Goal: Task Accomplishment & Management: Use online tool/utility

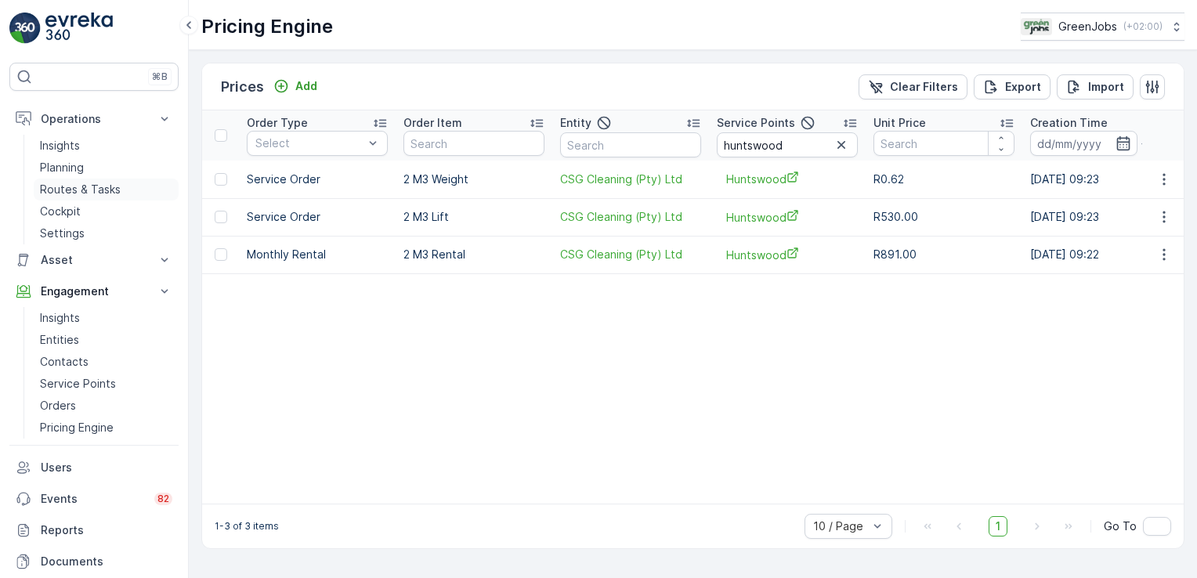
click at [81, 185] on p "Routes & Tasks" at bounding box center [80, 190] width 81 height 16
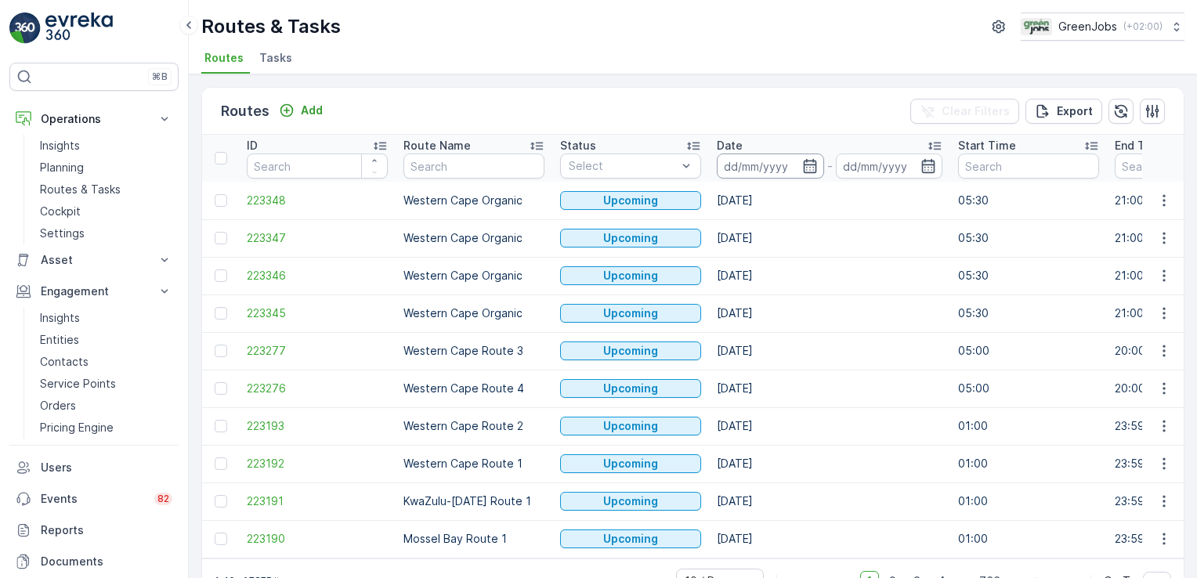
click at [749, 167] on input at bounding box center [770, 166] width 107 height 25
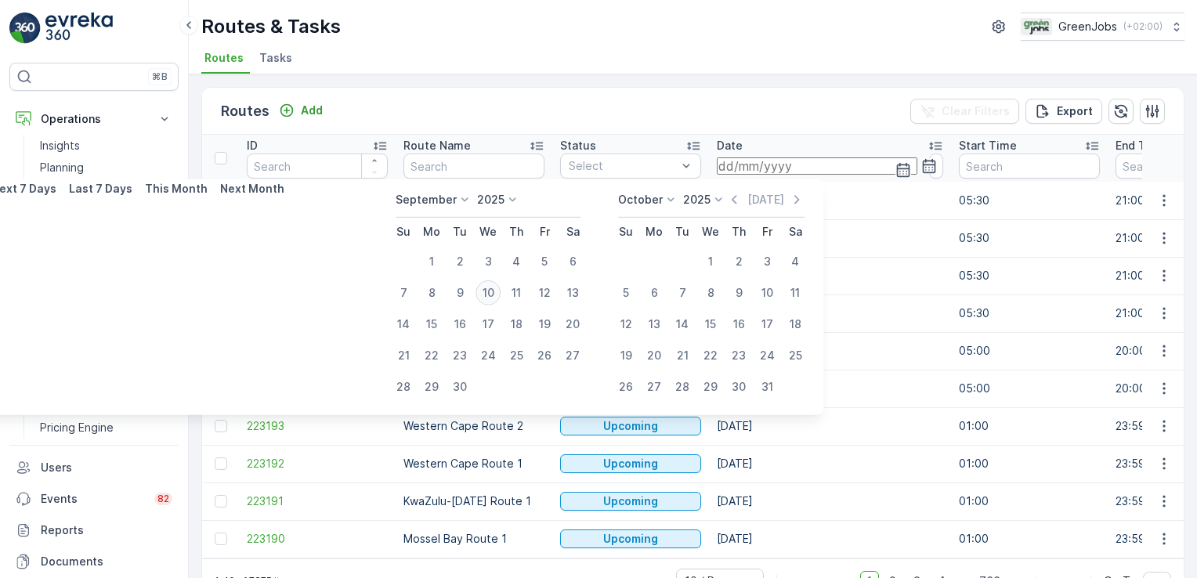
click at [487, 290] on div "10" at bounding box center [488, 292] width 25 height 25
type input "10.09.2025"
click at [488, 290] on div "10" at bounding box center [488, 292] width 25 height 25
type input "10.09.2025"
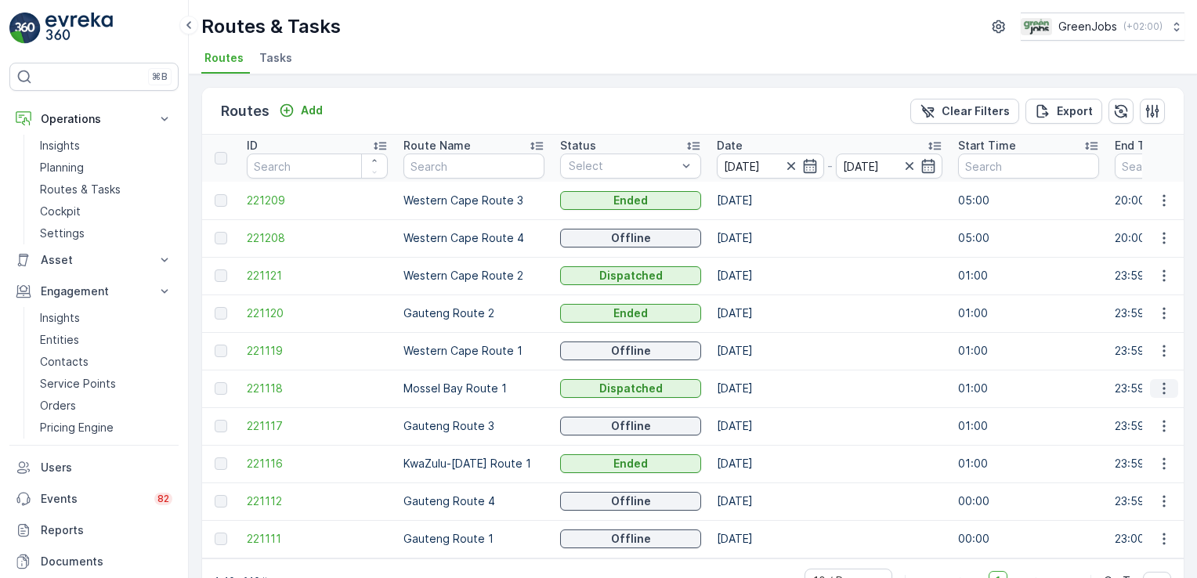
click at [1163, 387] on icon "button" at bounding box center [1164, 389] width 2 height 12
click at [1160, 412] on span "See More Details" at bounding box center [1127, 411] width 91 height 16
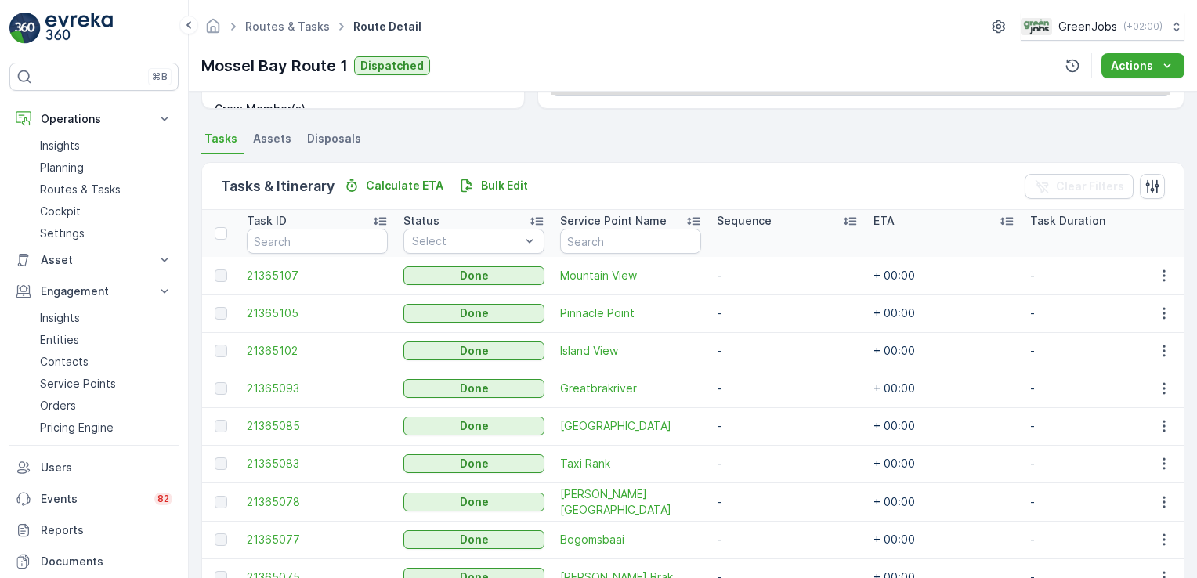
scroll to position [473, 0]
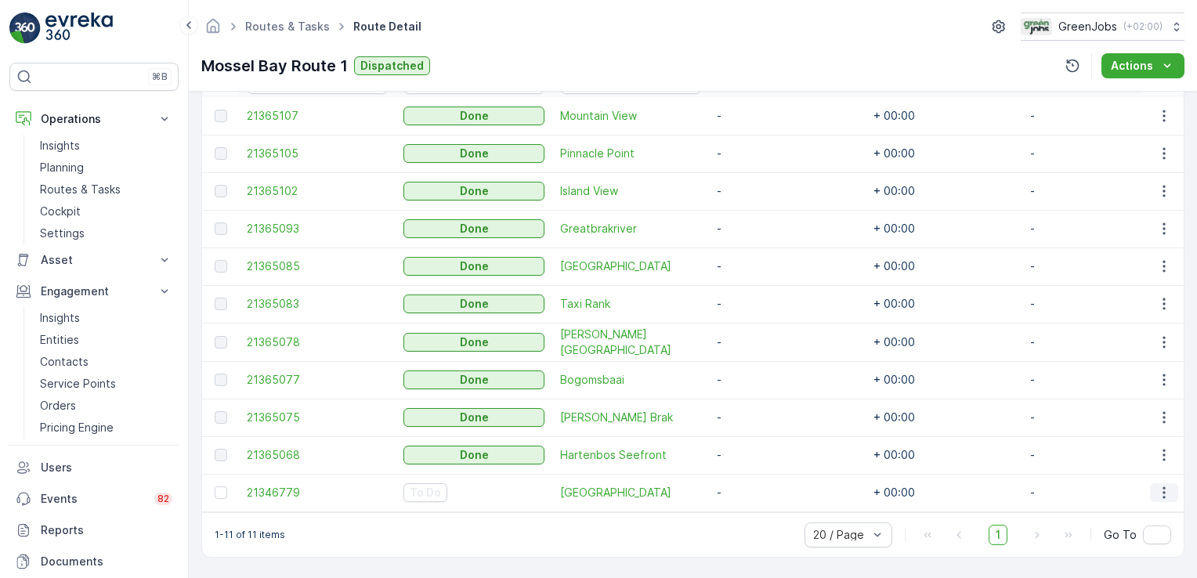
click at [1156, 488] on icon "button" at bounding box center [1164, 493] width 16 height 16
click at [1119, 410] on span "Change Route" at bounding box center [1124, 411] width 76 height 16
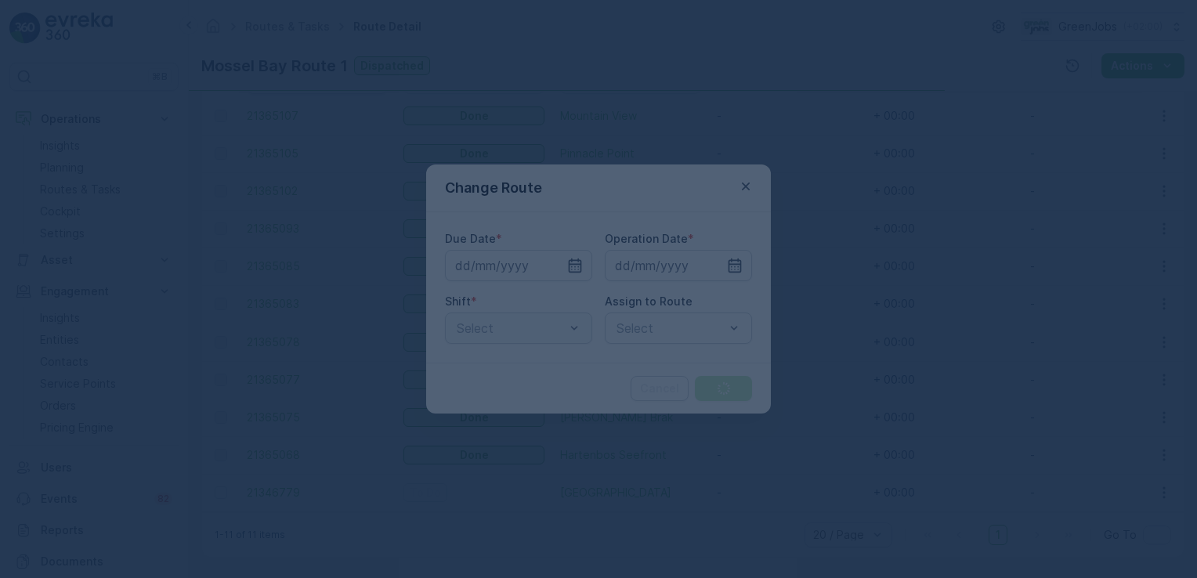
type input "10.09.2025"
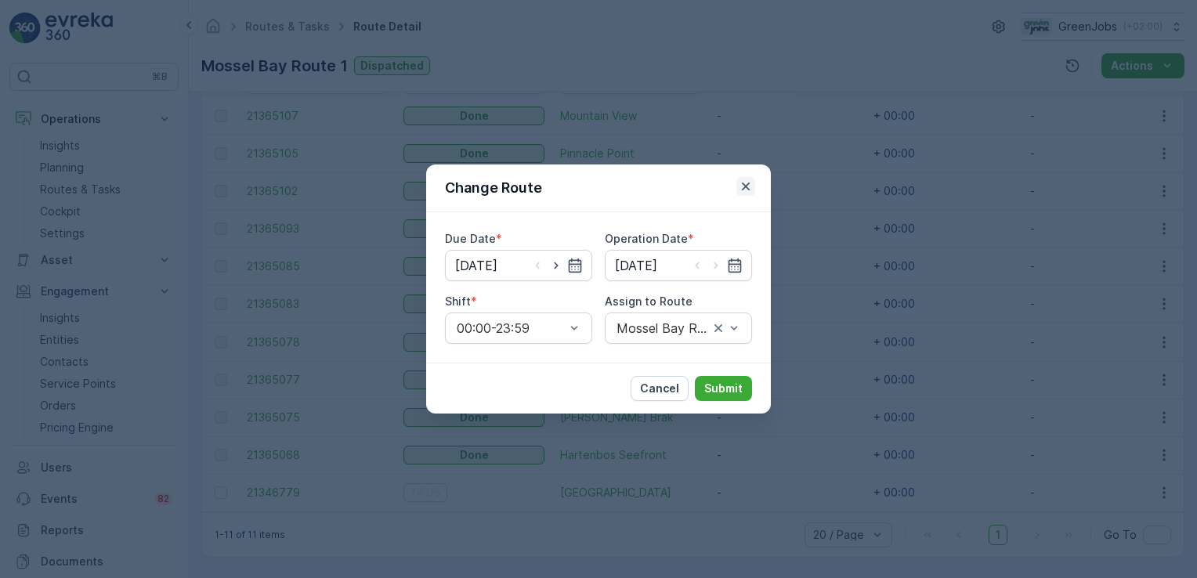
click at [743, 179] on icon "button" at bounding box center [746, 187] width 16 height 16
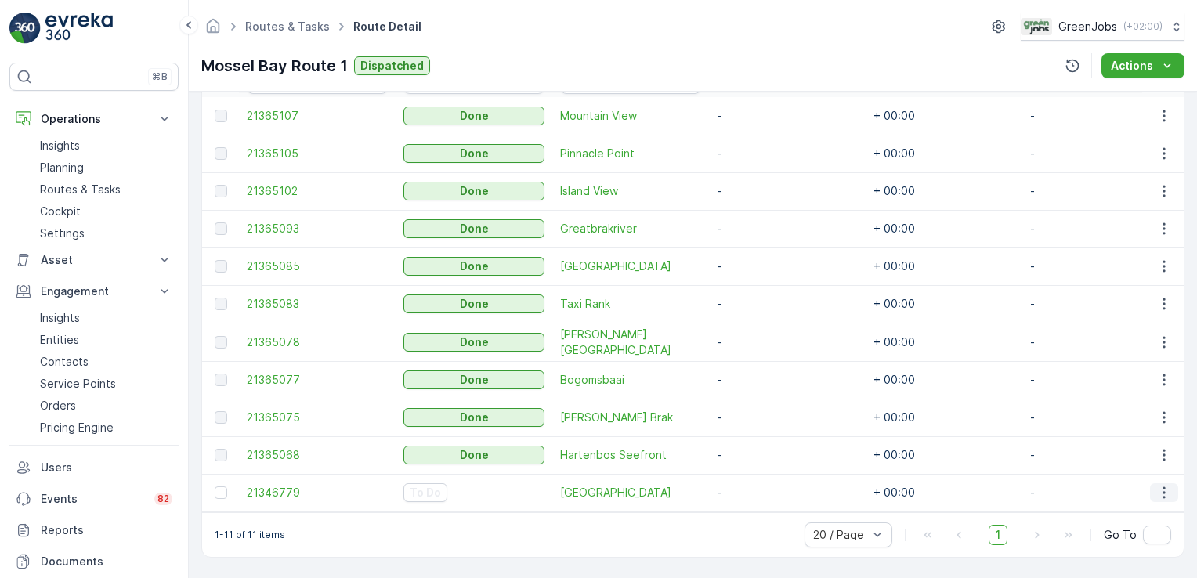
click at [1158, 485] on icon "button" at bounding box center [1164, 493] width 16 height 16
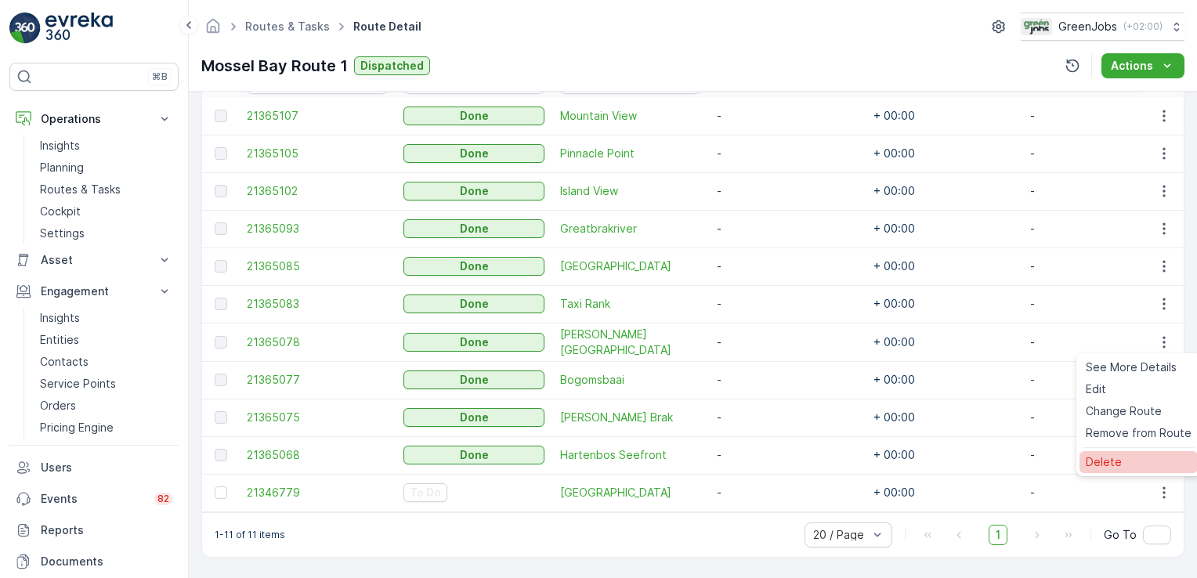
click at [1130, 465] on div "Delete" at bounding box center [1138, 462] width 118 height 22
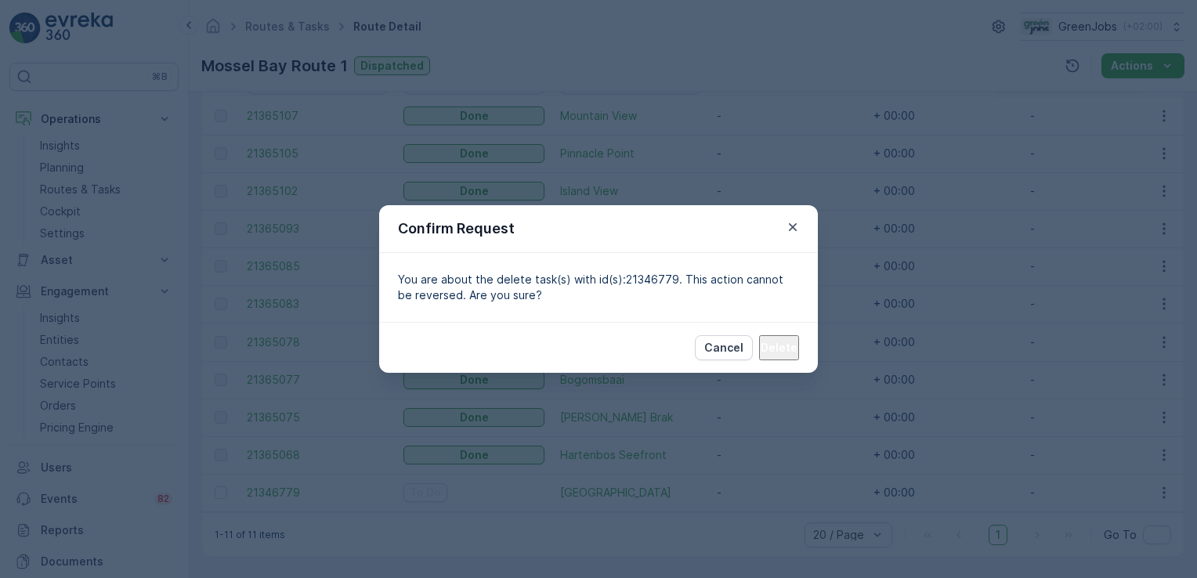
click at [774, 349] on p "Delete" at bounding box center [779, 348] width 37 height 16
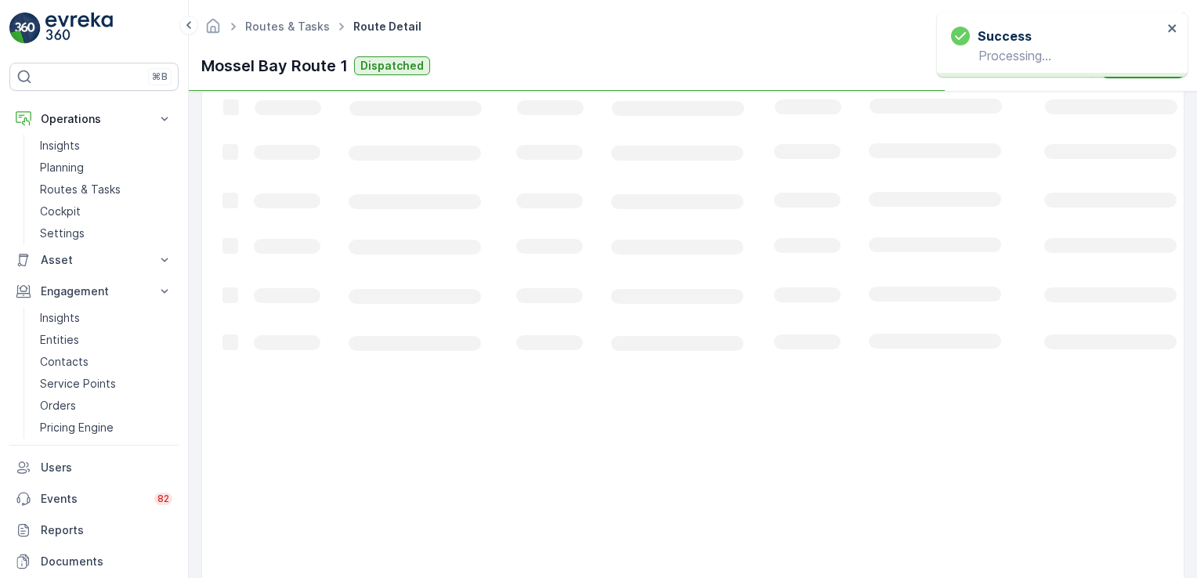
scroll to position [436, 0]
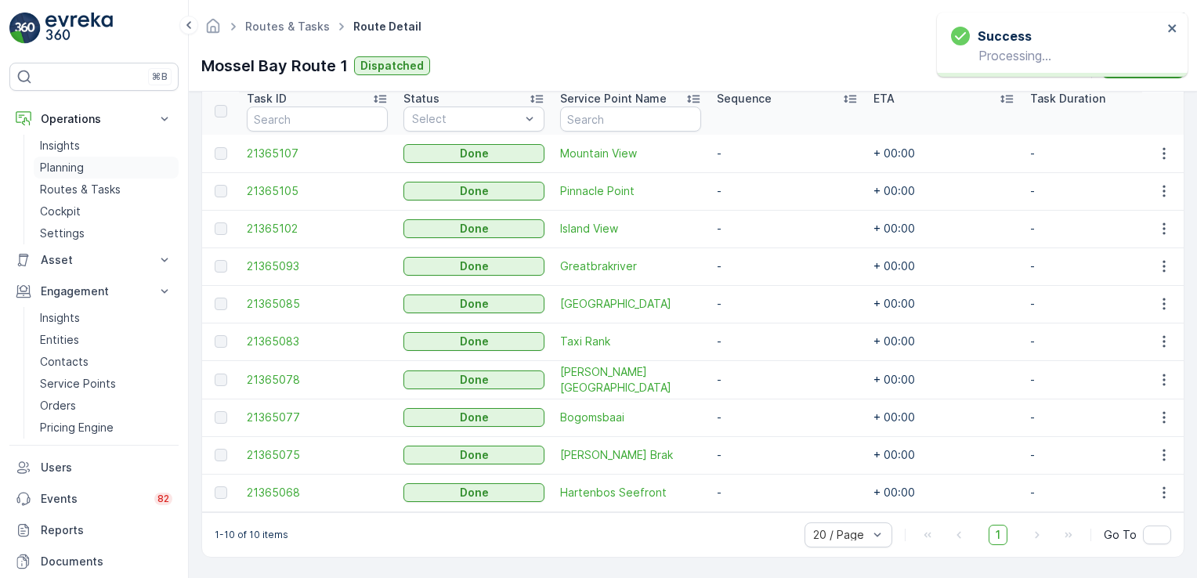
click at [53, 169] on p "Planning" at bounding box center [62, 168] width 44 height 16
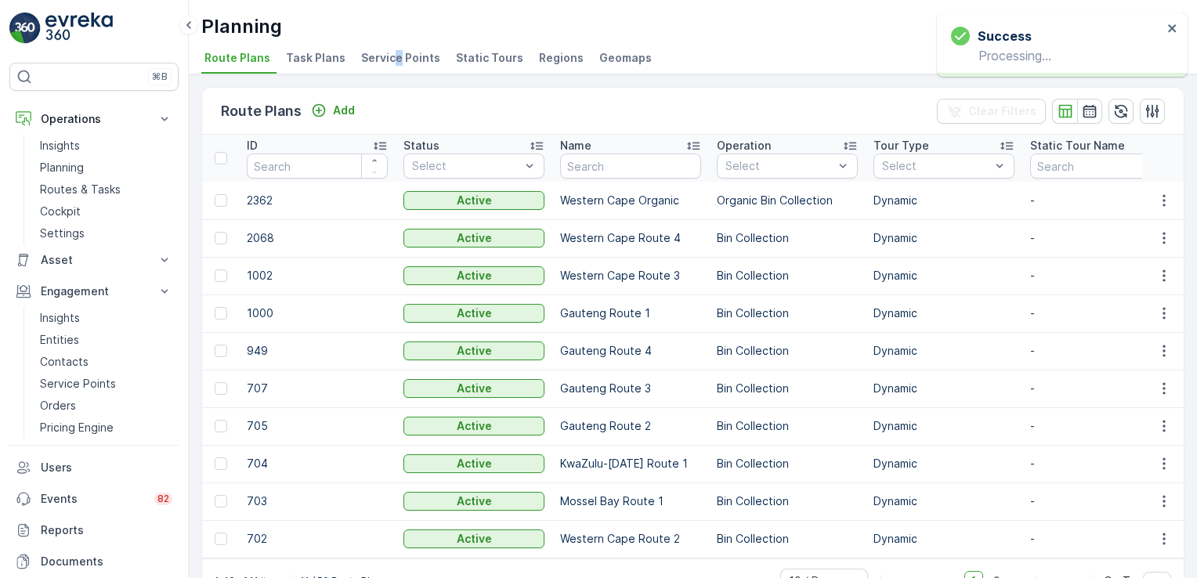
click at [392, 55] on span "Service Points" at bounding box center [400, 58] width 79 height 16
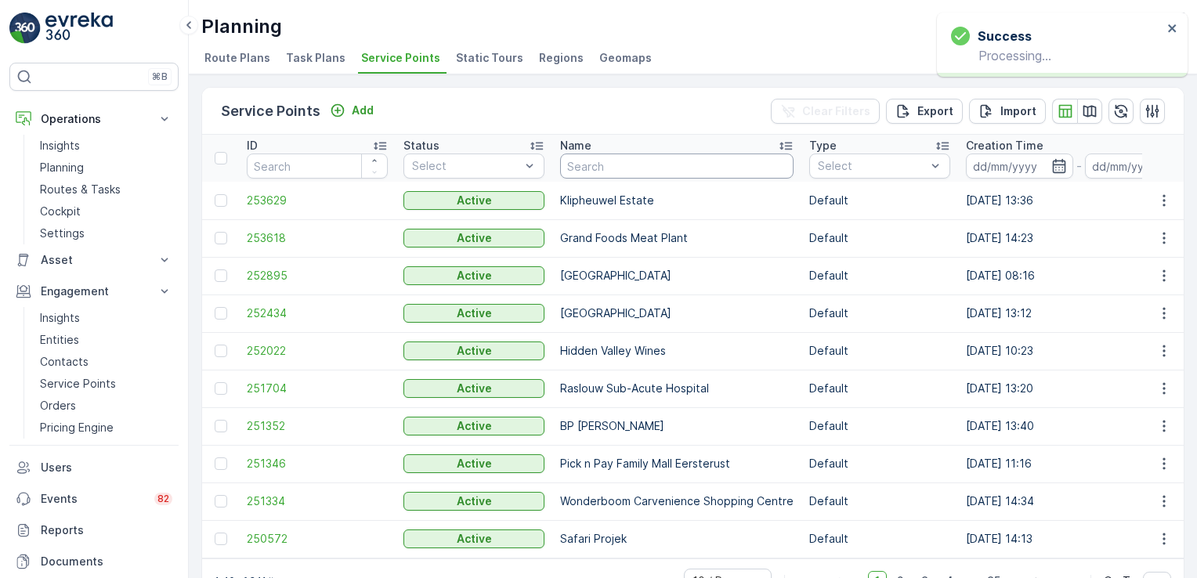
click at [620, 158] on input "text" at bounding box center [676, 166] width 233 height 25
type input "mulberry place"
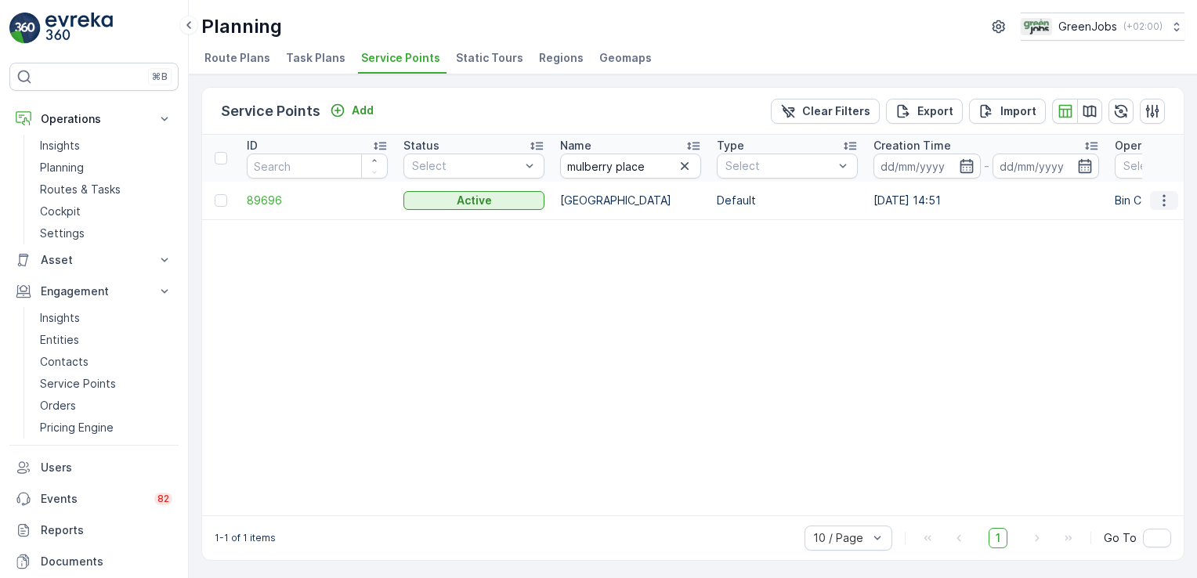
click at [1163, 197] on icon "button" at bounding box center [1164, 201] width 16 height 16
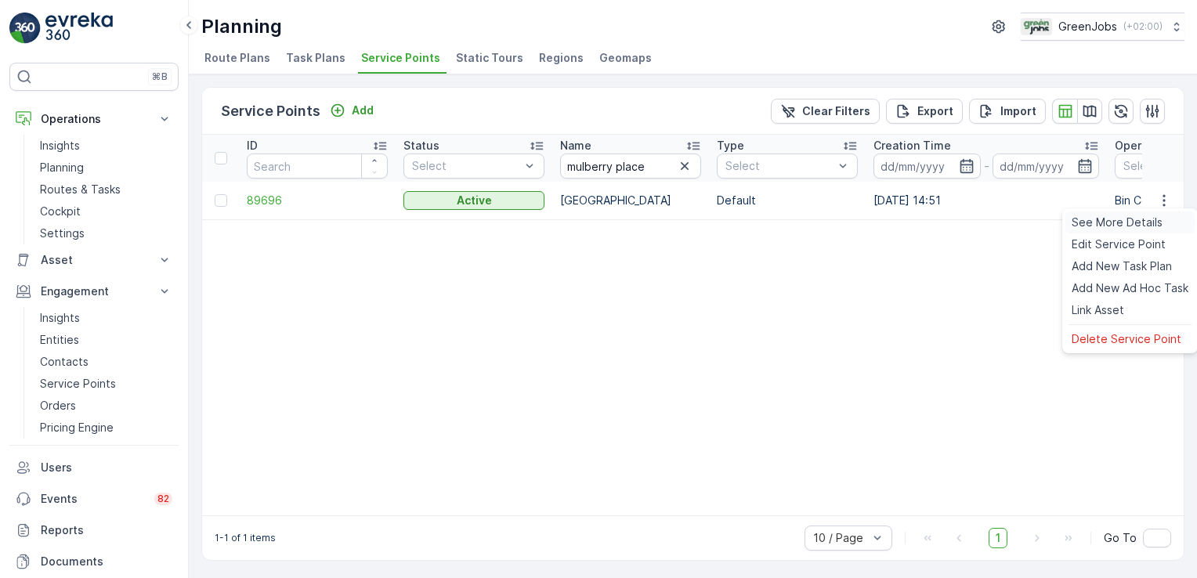
click at [1150, 220] on span "See More Details" at bounding box center [1117, 223] width 91 height 16
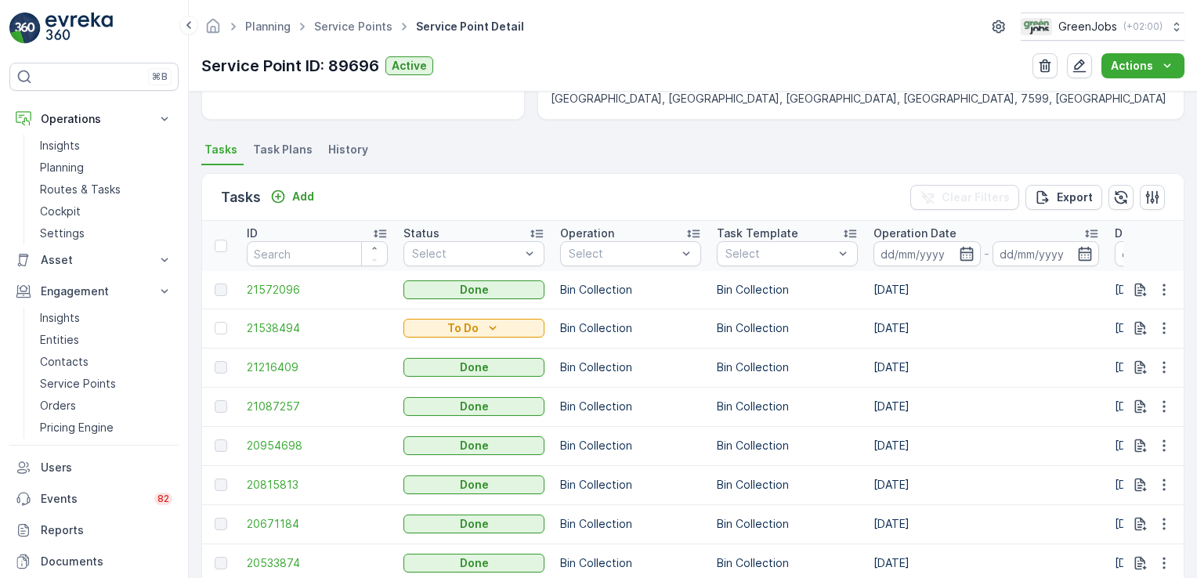
scroll to position [378, 0]
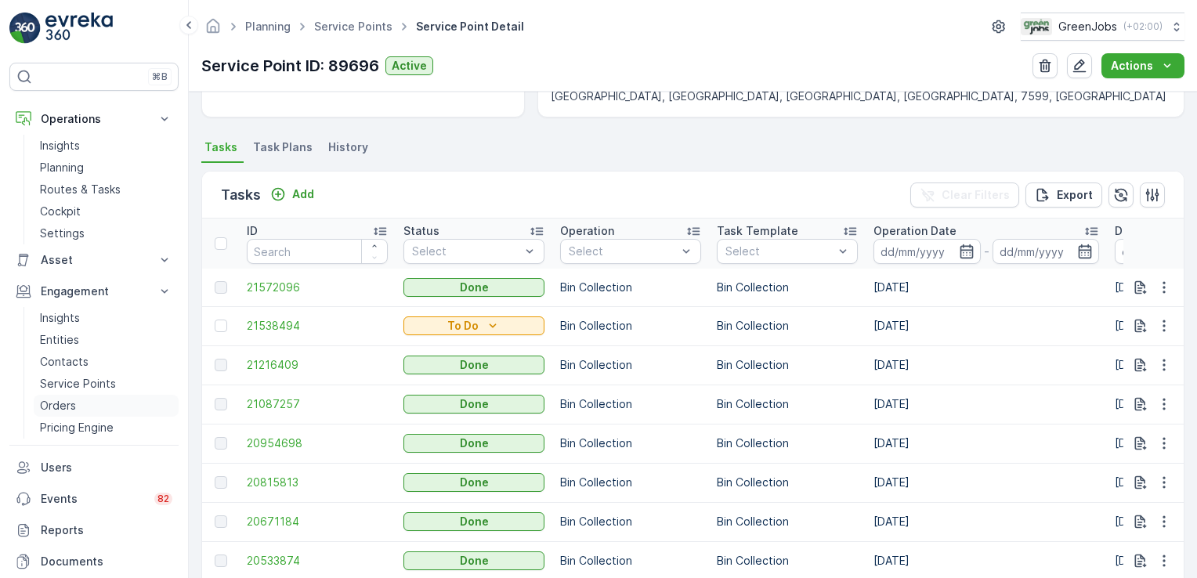
click at [64, 403] on p "Orders" at bounding box center [58, 406] width 36 height 16
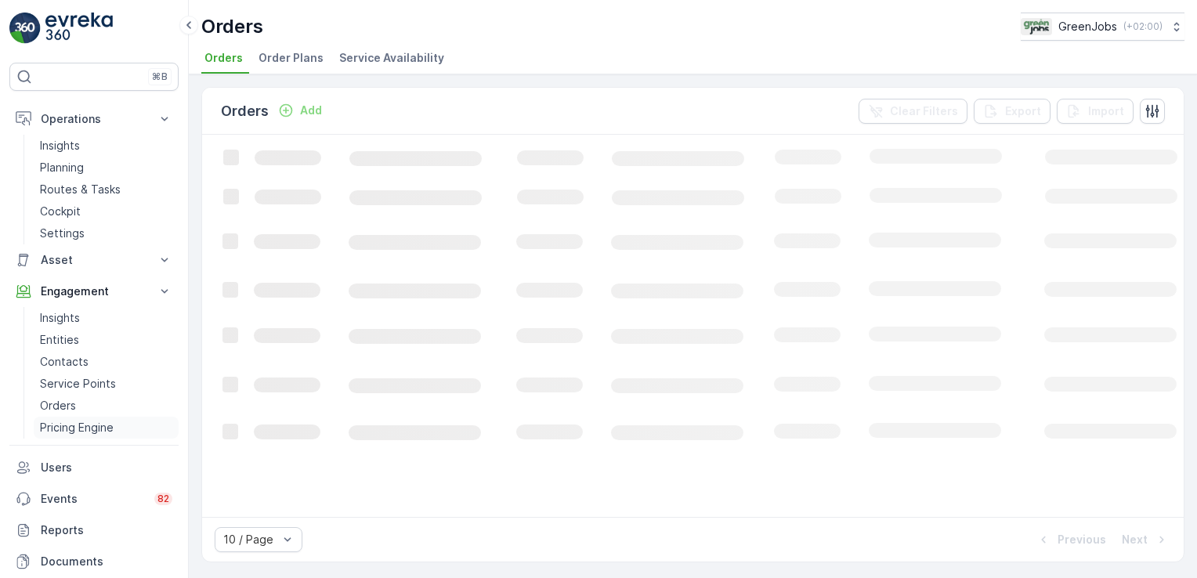
click at [84, 425] on p "Pricing Engine" at bounding box center [77, 428] width 74 height 16
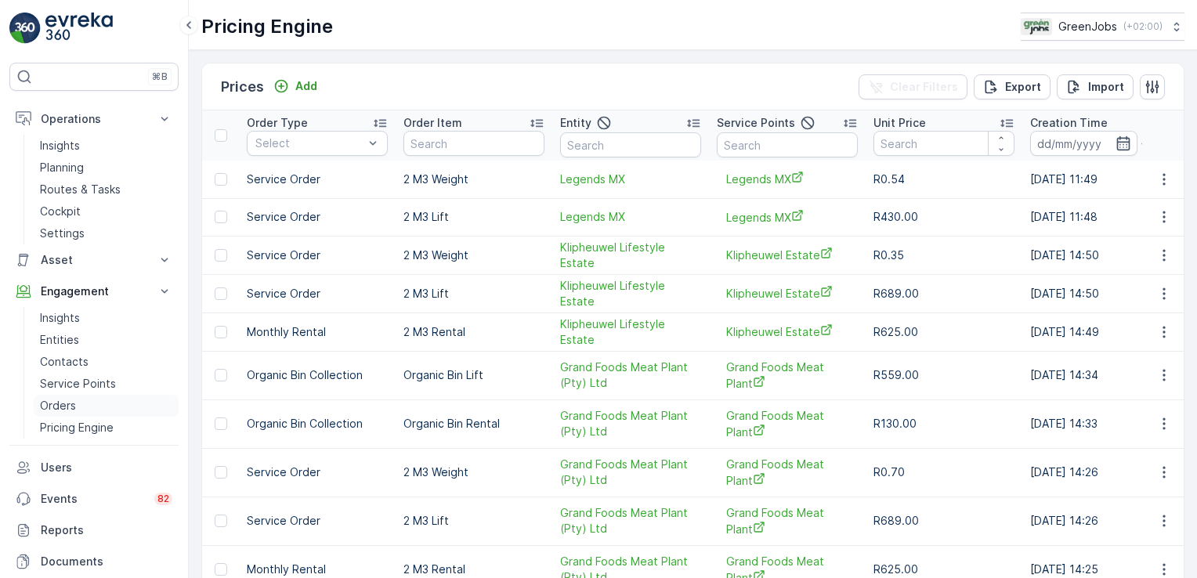
click at [61, 404] on p "Orders" at bounding box center [58, 406] width 36 height 16
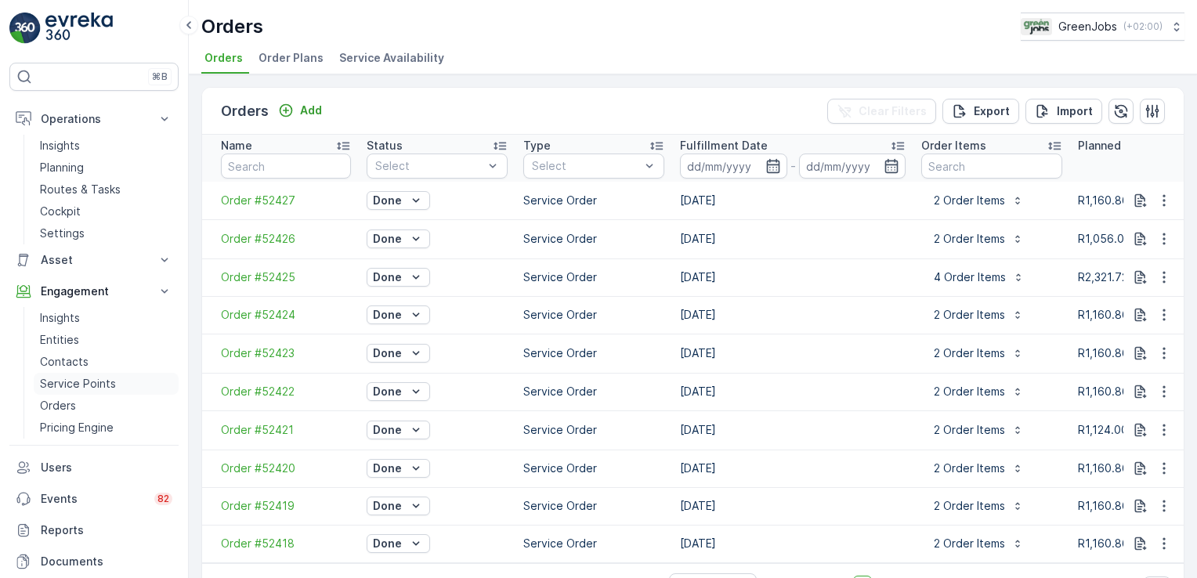
click at [76, 384] on p "Service Points" at bounding box center [78, 384] width 76 height 16
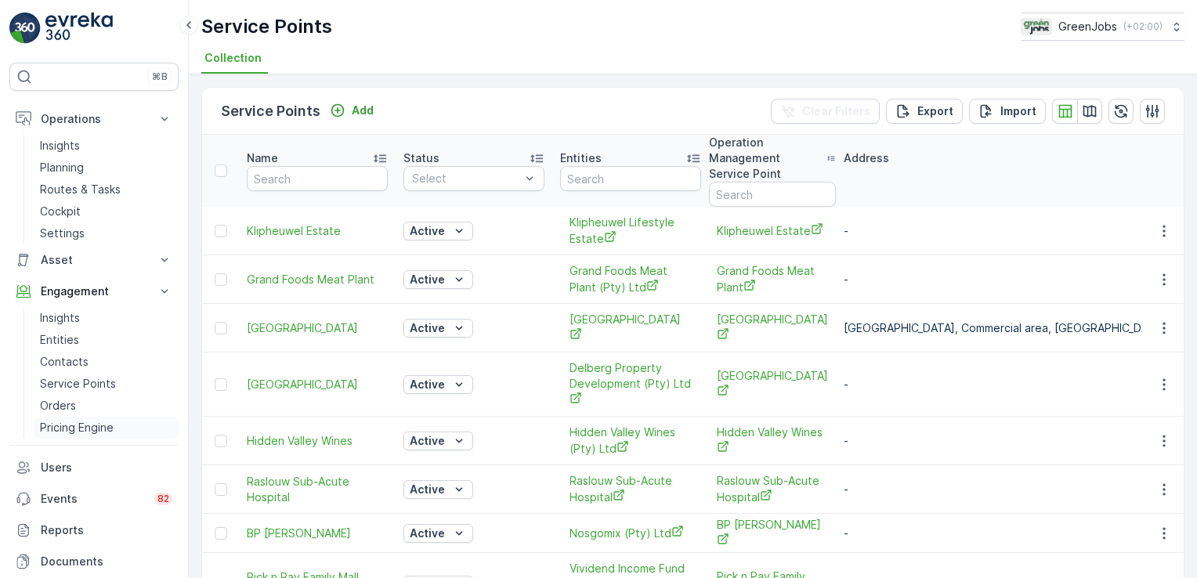
click at [68, 423] on p "Pricing Engine" at bounding box center [77, 428] width 74 height 16
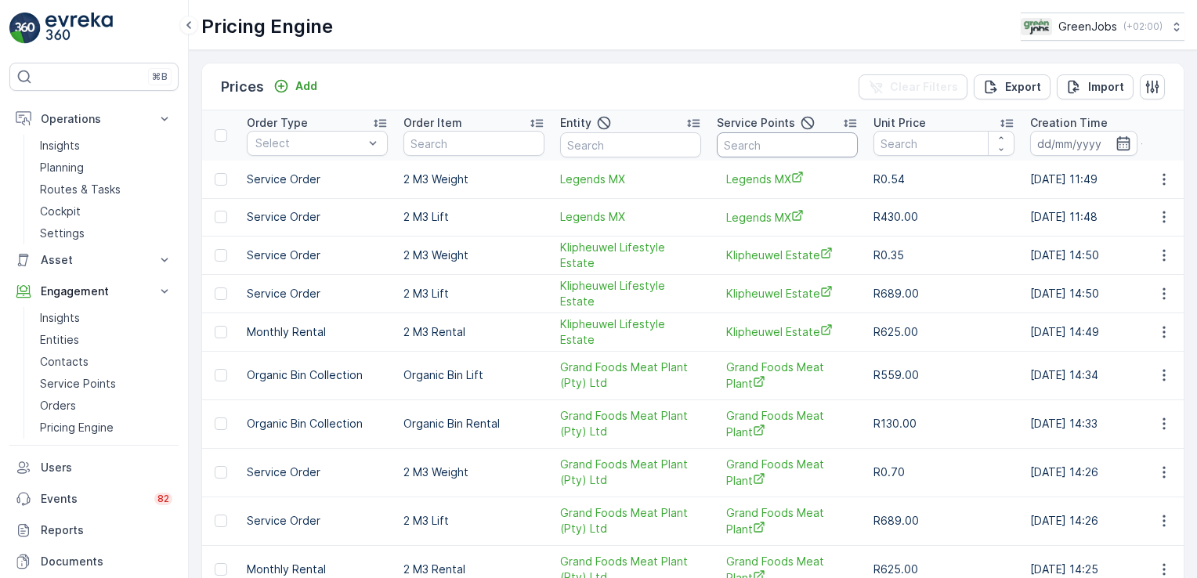
click at [730, 144] on input "text" at bounding box center [787, 144] width 141 height 25
type input "engen fairland"
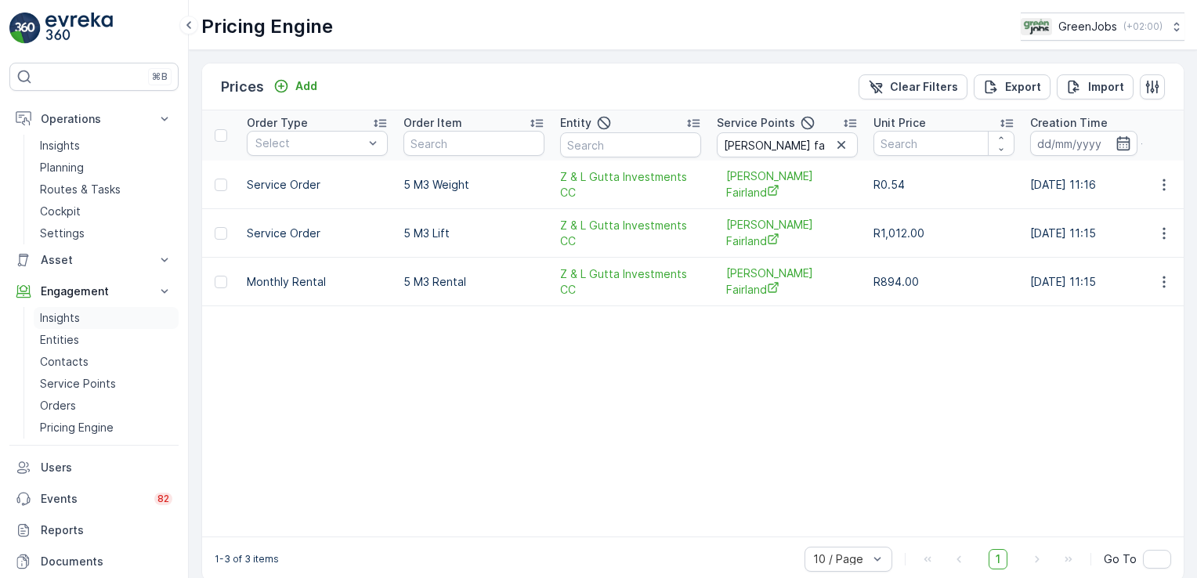
click at [67, 320] on p "Insights" at bounding box center [60, 318] width 40 height 16
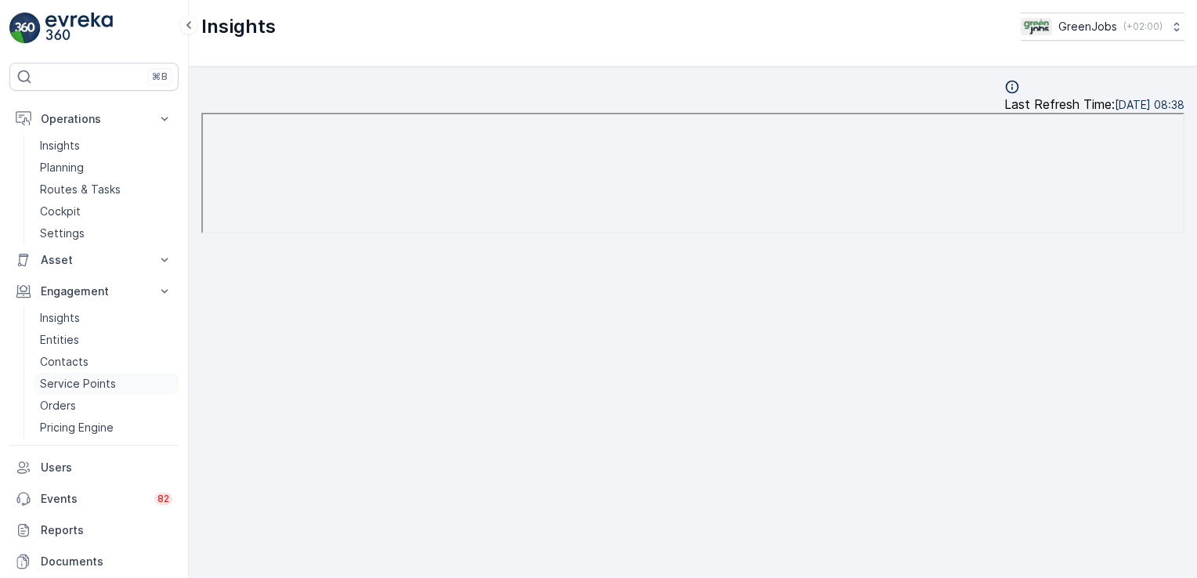
click at [70, 378] on p "Service Points" at bounding box center [78, 384] width 76 height 16
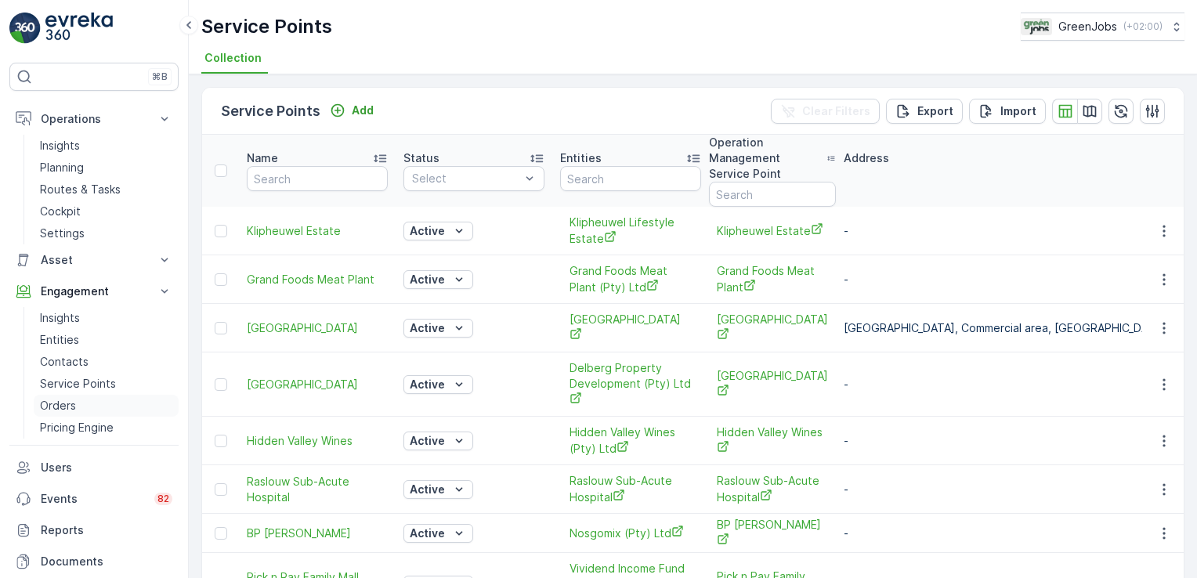
click at [63, 407] on p "Orders" at bounding box center [58, 406] width 36 height 16
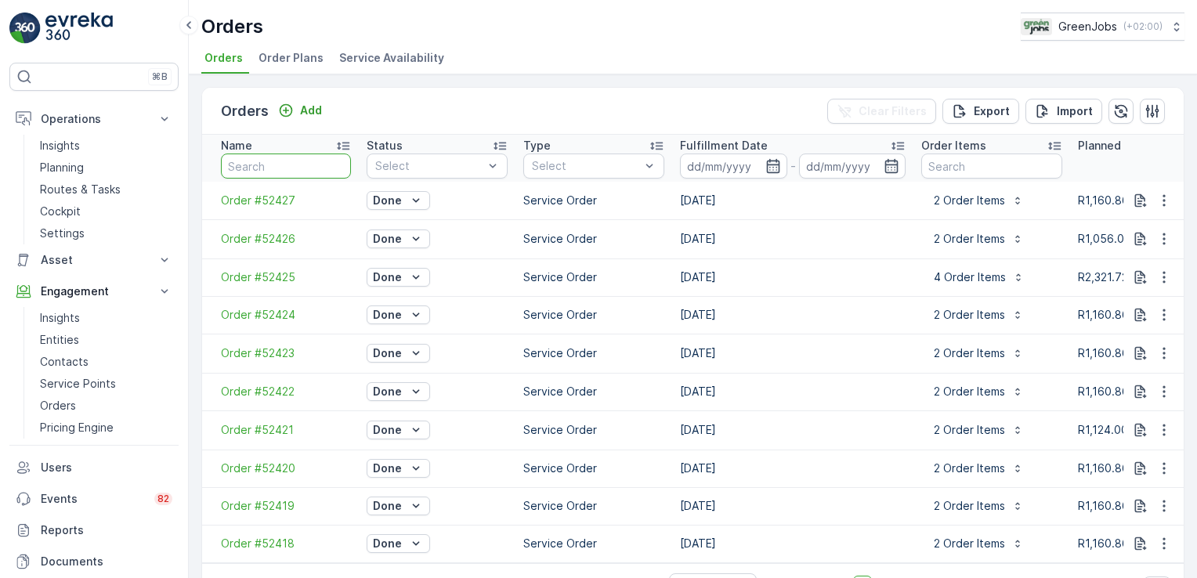
click at [241, 172] on input "text" at bounding box center [286, 166] width 130 height 25
type input "engen"
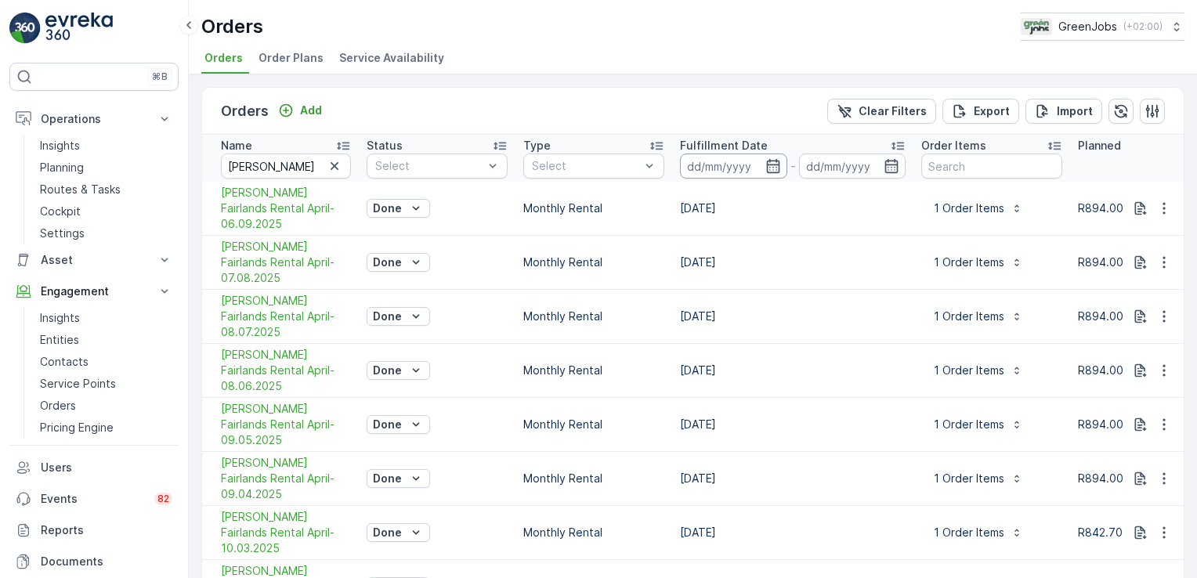
click at [717, 168] on input at bounding box center [733, 166] width 107 height 25
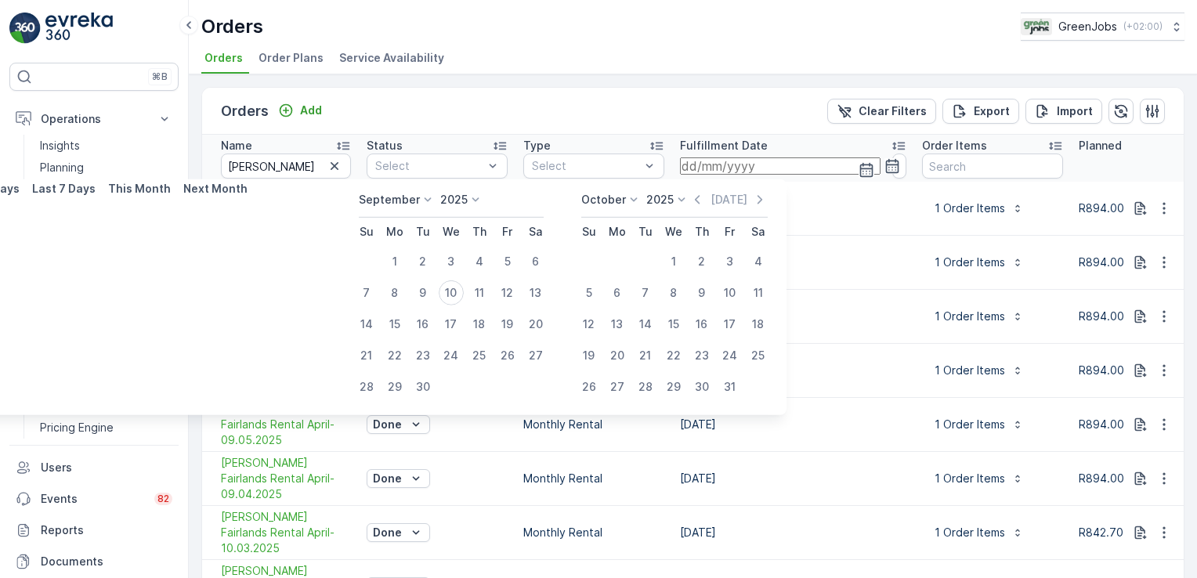
click at [423, 199] on icon at bounding box center [428, 200] width 16 height 16
click at [400, 346] on li "July" at bounding box center [398, 347] width 78 height 22
click at [426, 199] on icon at bounding box center [428, 200] width 16 height 16
click at [395, 343] on div "July" at bounding box center [379, 347] width 34 height 22
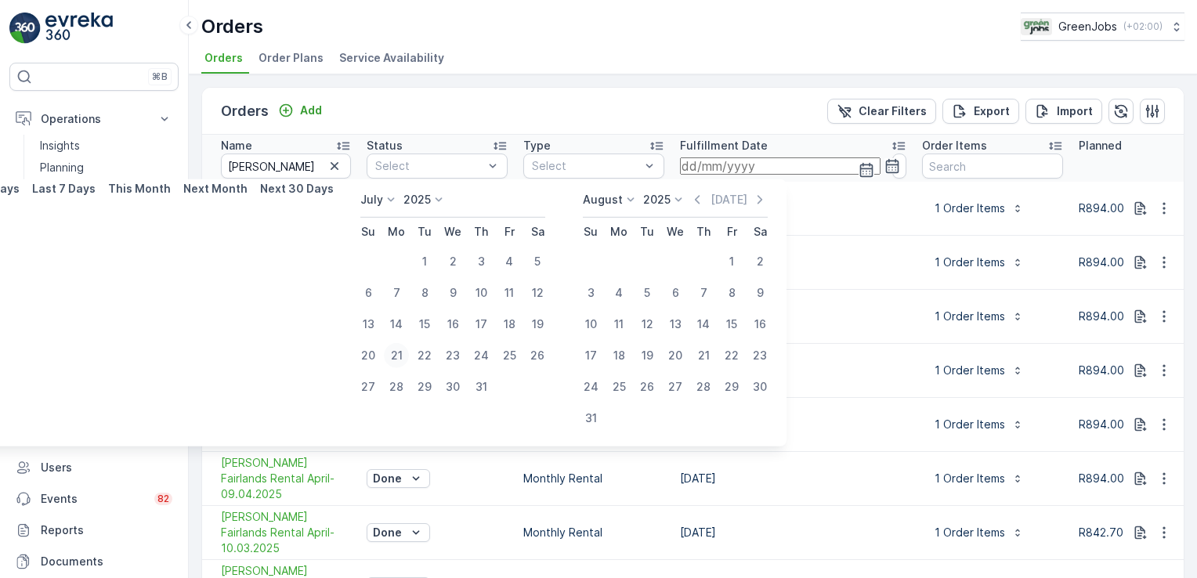
click at [395, 353] on div "21" at bounding box center [396, 355] width 25 height 25
type input "21.07.2025"
click at [671, 354] on div "20" at bounding box center [675, 355] width 25 height 25
type input "20.08.2025"
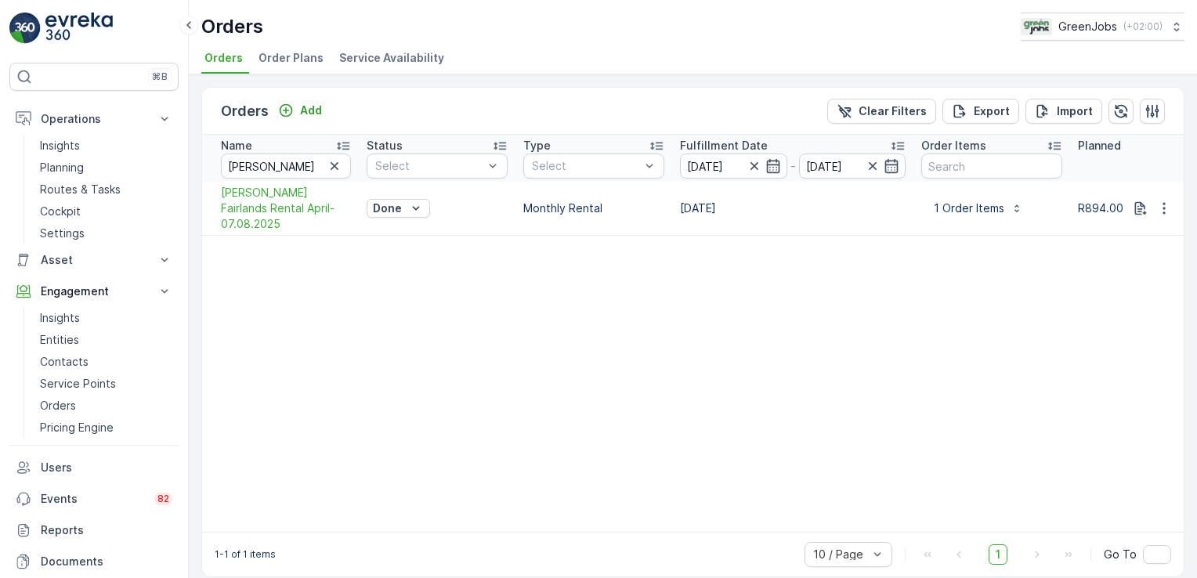
click at [301, 54] on span "Order Plans" at bounding box center [291, 58] width 65 height 16
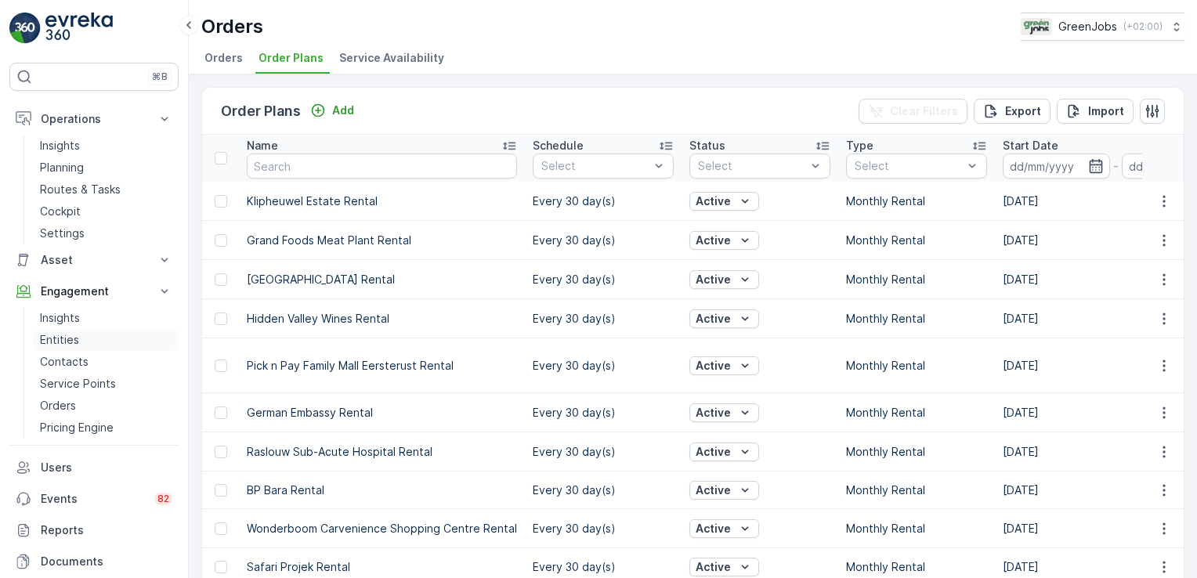
click at [61, 336] on p "Entities" at bounding box center [59, 340] width 39 height 16
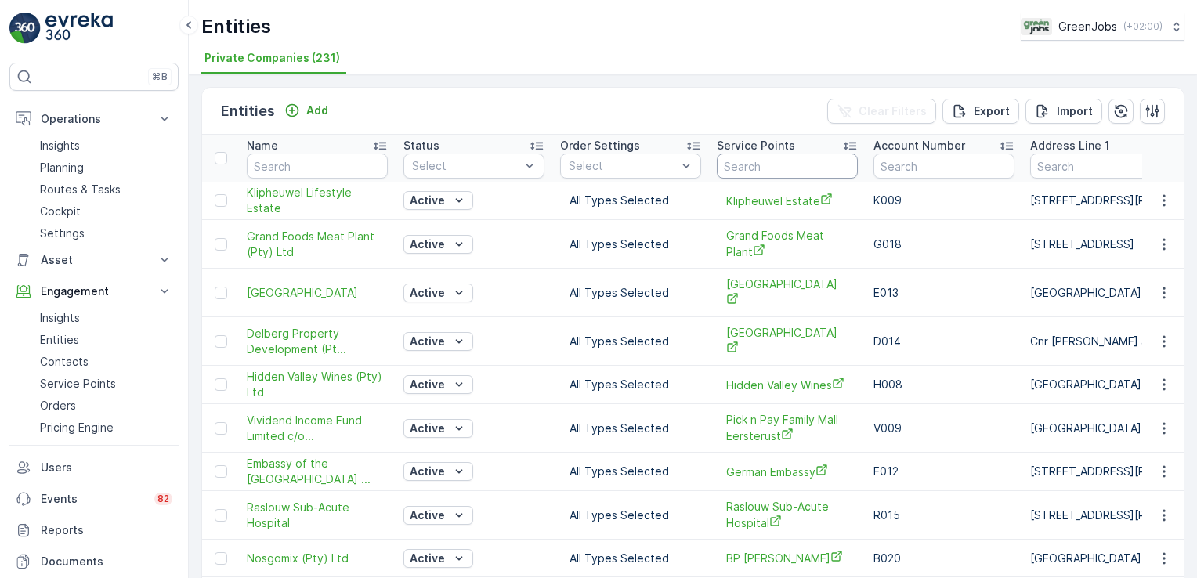
click at [767, 168] on input "text" at bounding box center [787, 166] width 141 height 25
type input "engen"
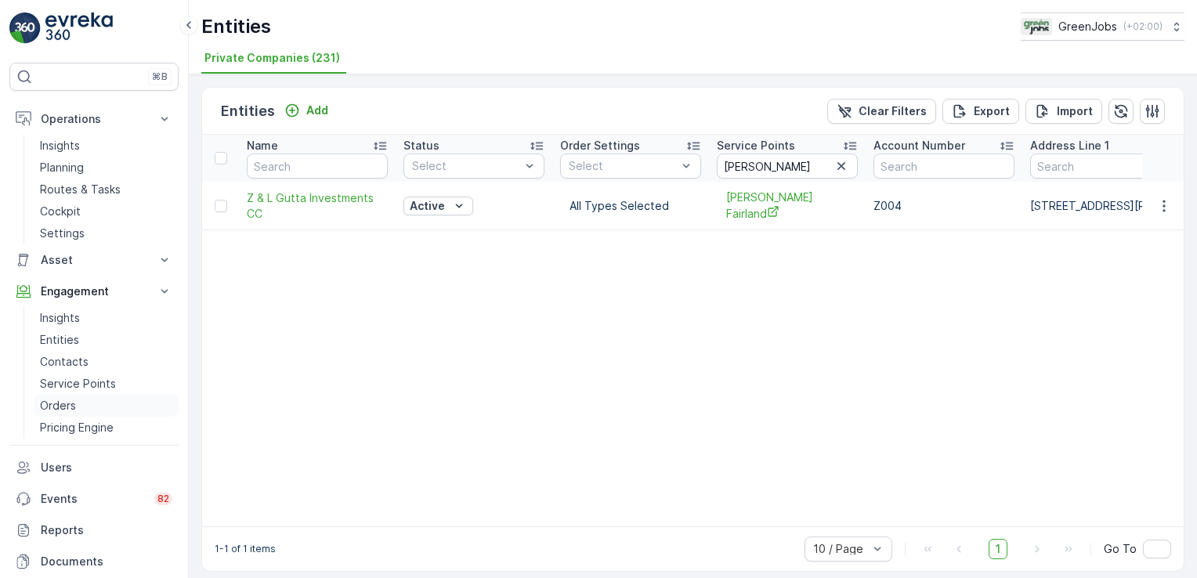
click at [52, 403] on p "Orders" at bounding box center [58, 406] width 36 height 16
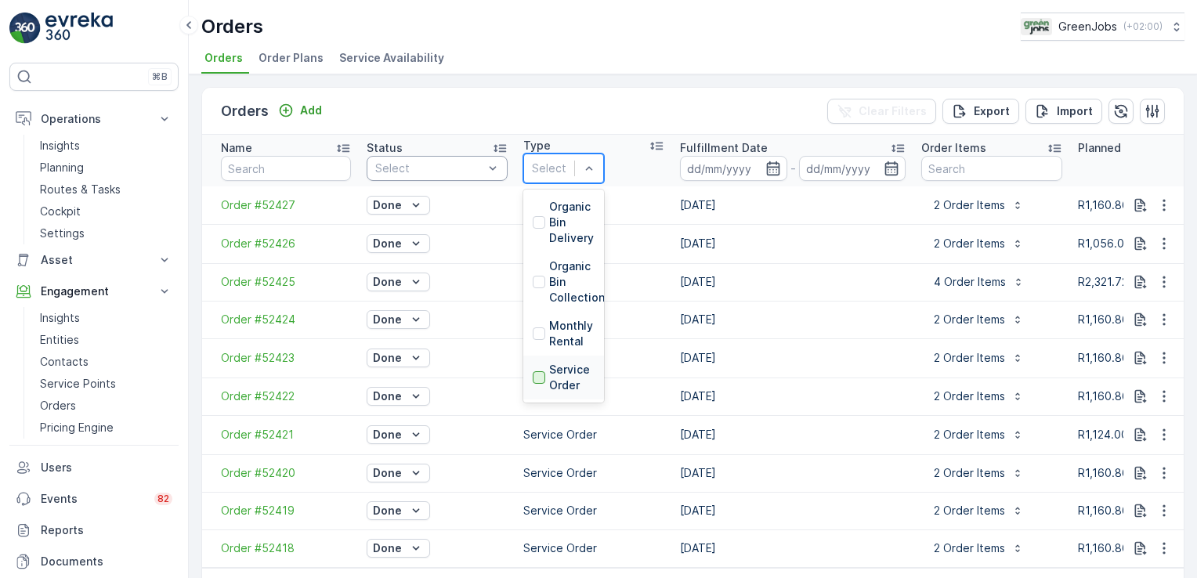
click at [544, 371] on div at bounding box center [539, 377] width 13 height 13
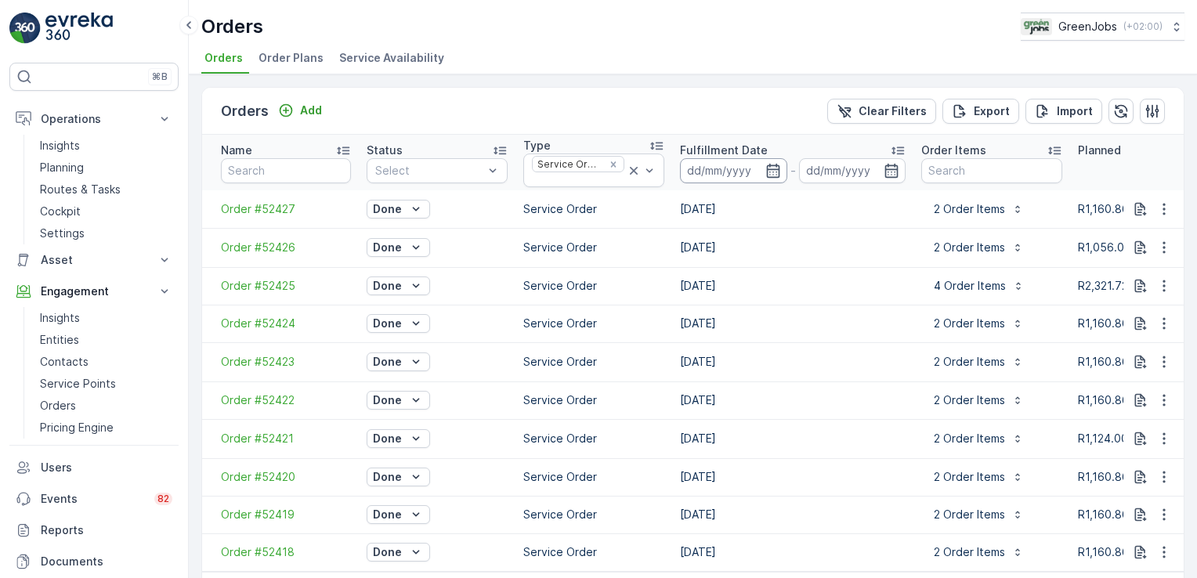
click at [707, 168] on input at bounding box center [733, 170] width 107 height 25
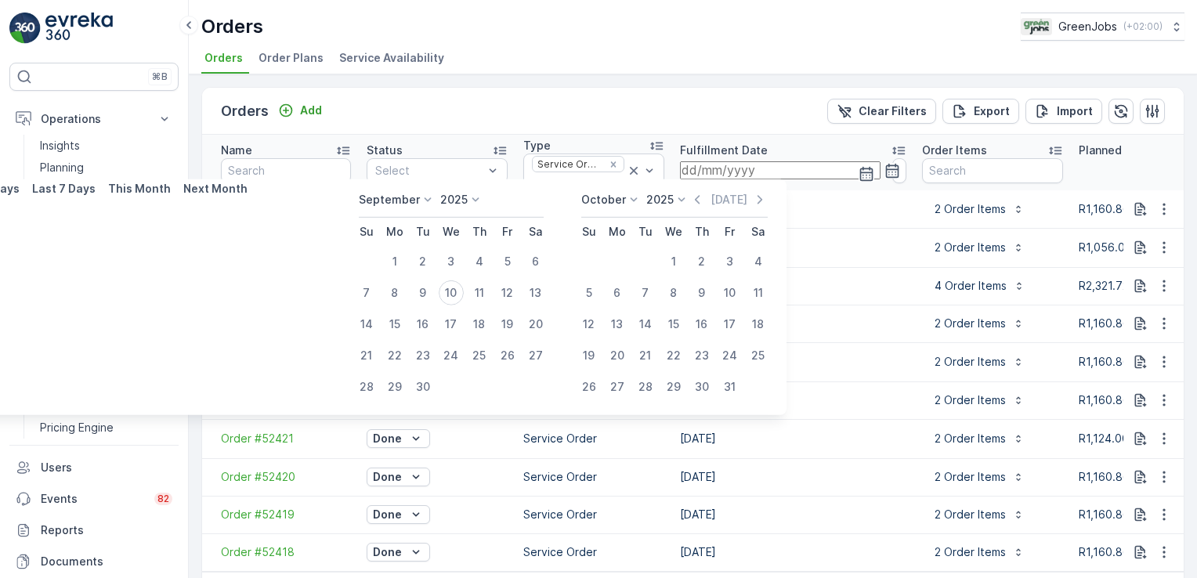
click at [424, 201] on icon at bounding box center [428, 200] width 16 height 16
click at [389, 342] on span "July" at bounding box center [378, 347] width 21 height 16
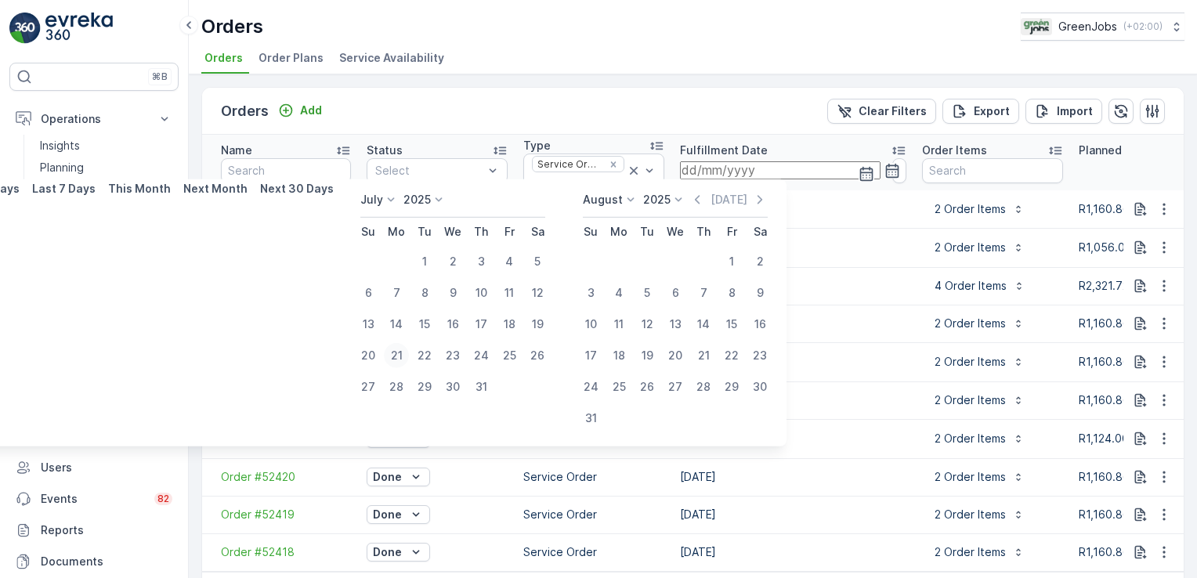
click at [402, 350] on div "21" at bounding box center [396, 355] width 25 height 25
type input "21.07.2025"
click at [678, 356] on div "20" at bounding box center [675, 355] width 25 height 25
type input "20.08.2025"
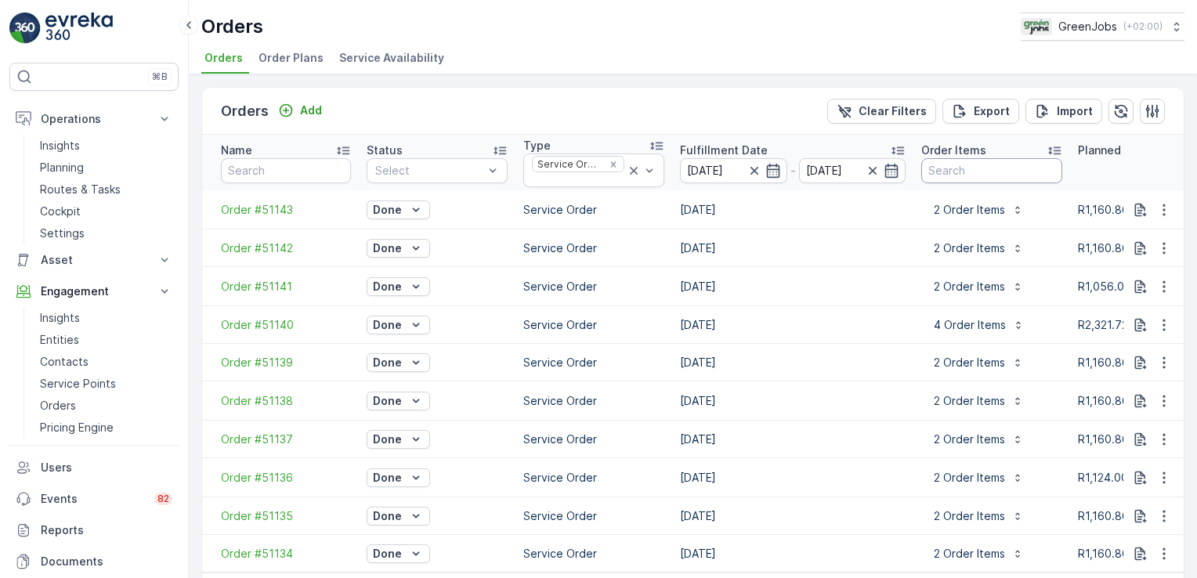
click at [993, 169] on input "text" at bounding box center [991, 170] width 141 height 25
click at [267, 164] on input "text" at bounding box center [286, 170] width 130 height 25
type input "engen"
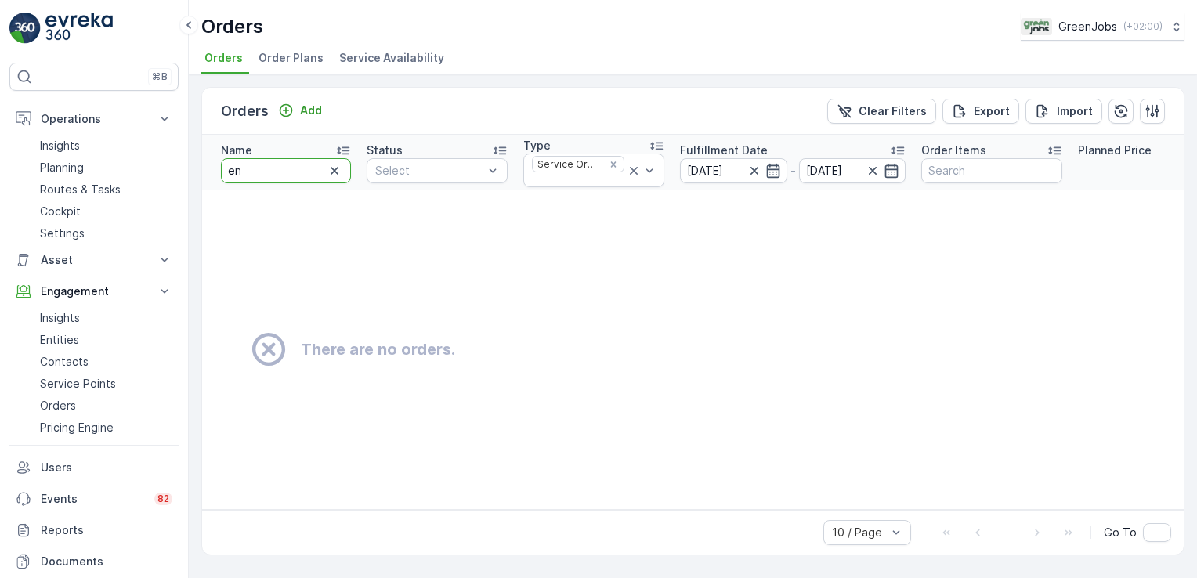
type input "e"
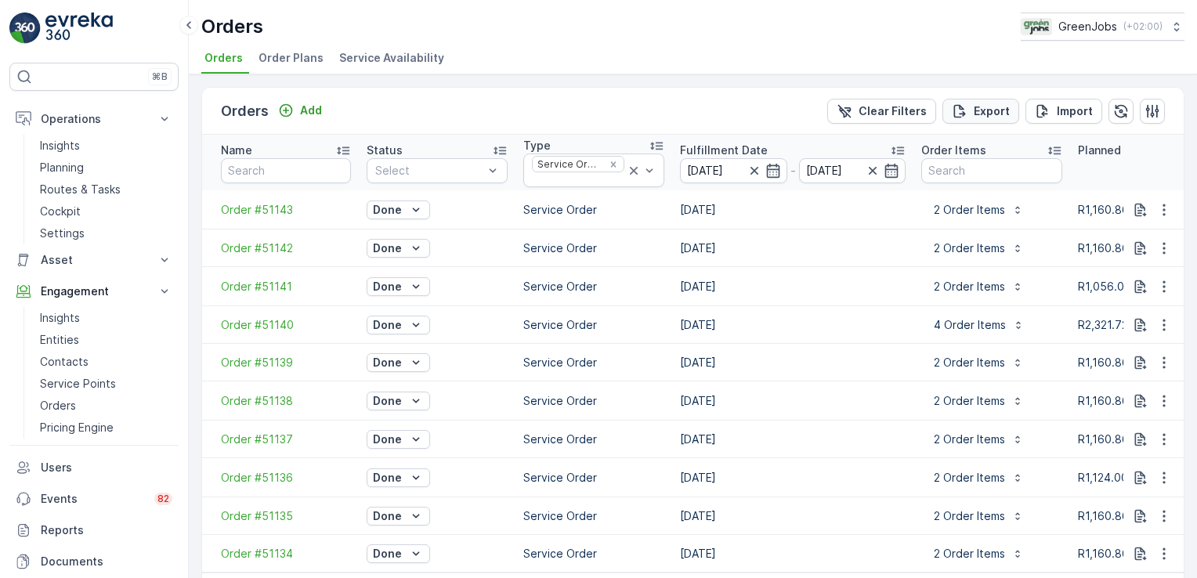
click at [995, 106] on p "Export" at bounding box center [992, 111] width 36 height 16
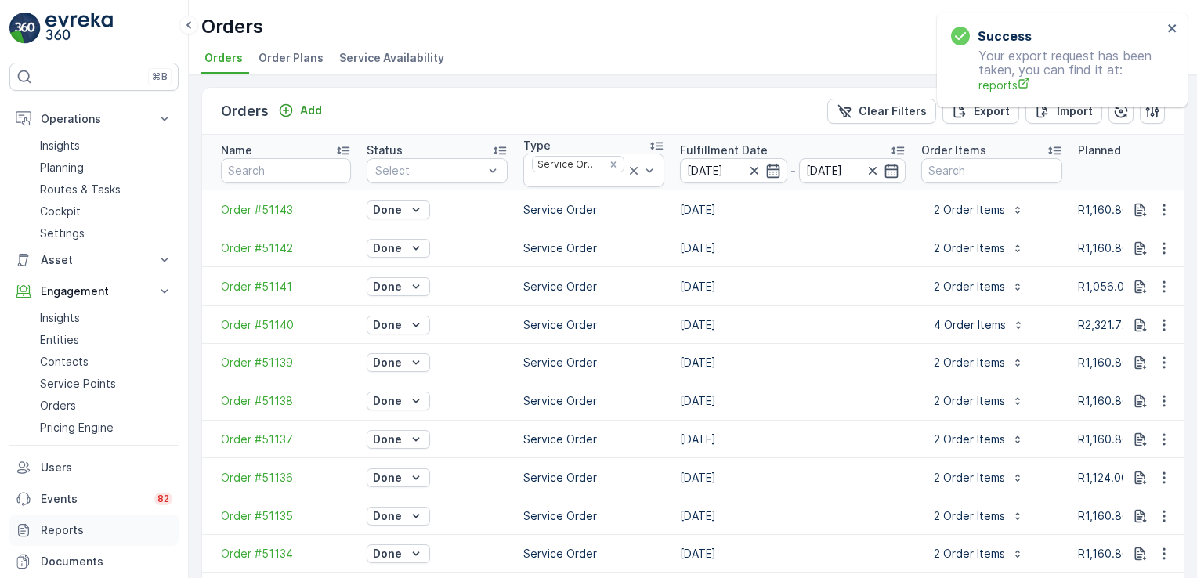
click at [63, 532] on p "Reports" at bounding box center [107, 531] width 132 height 16
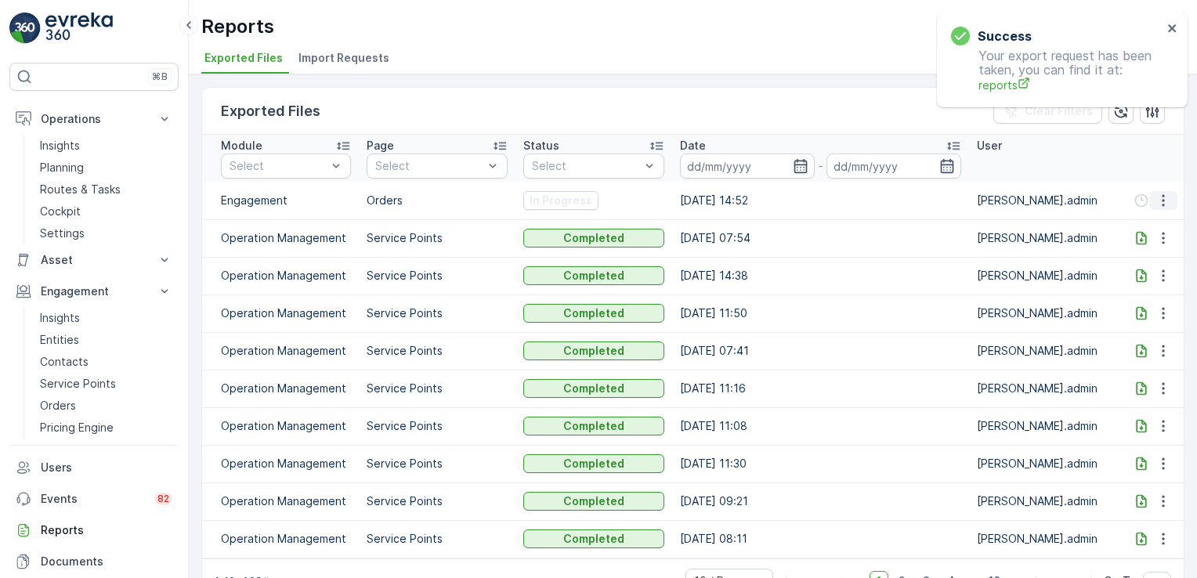
click at [1156, 197] on icon "button" at bounding box center [1163, 201] width 16 height 16
click at [1153, 219] on span "See More Details" at bounding box center [1145, 223] width 91 height 16
click at [1173, 23] on icon "close" at bounding box center [1172, 28] width 11 height 13
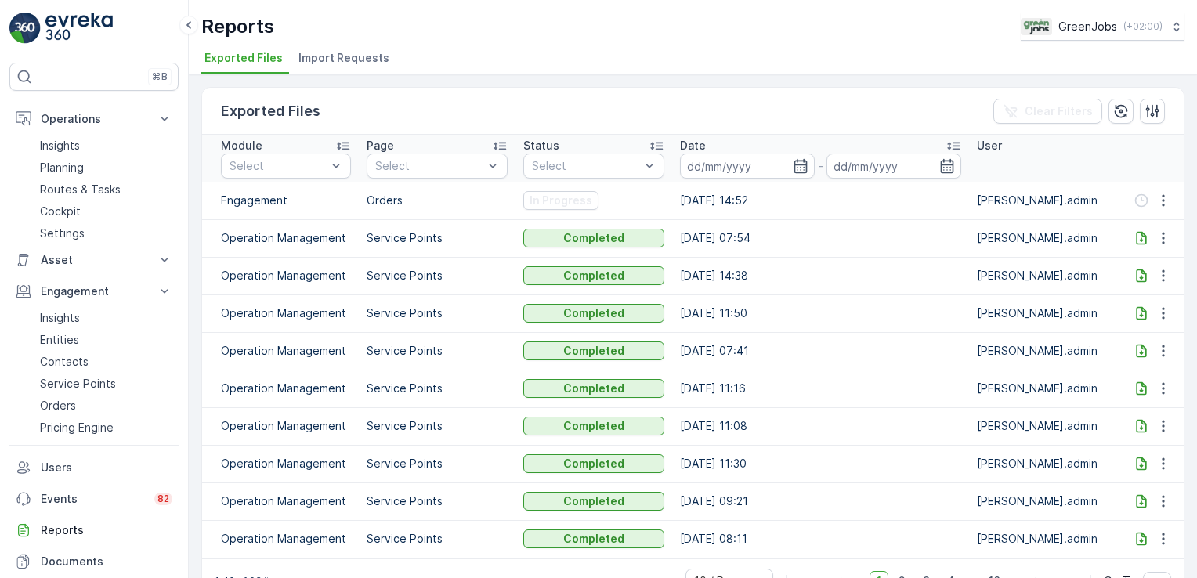
click at [75, 385] on p "Service Points" at bounding box center [78, 384] width 76 height 16
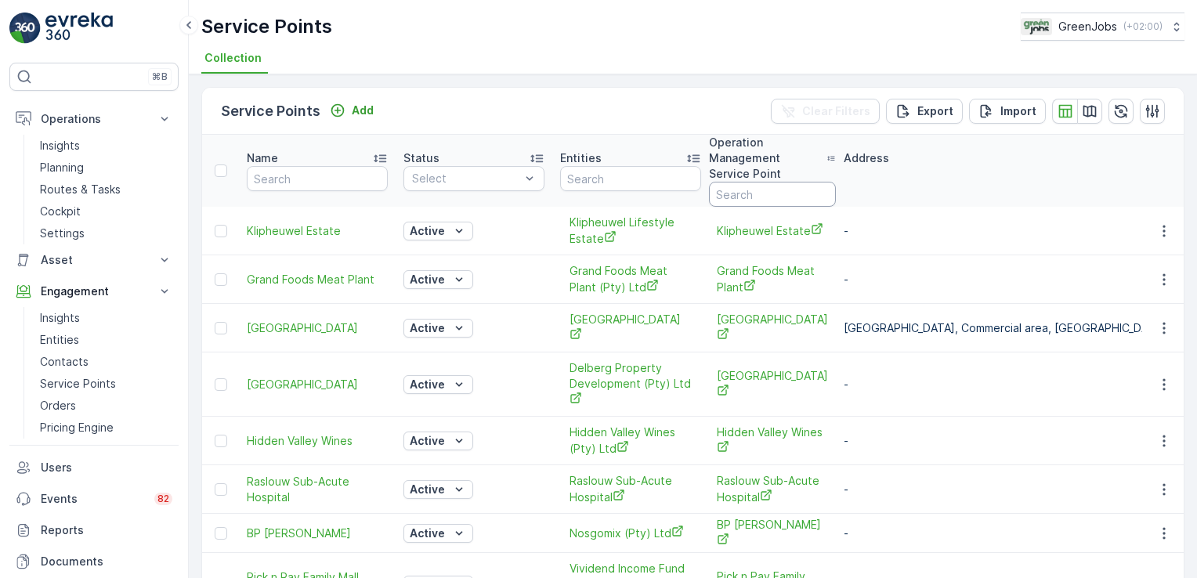
click at [740, 182] on input "text" at bounding box center [772, 194] width 127 height 25
click at [77, 384] on p "Service Points" at bounding box center [78, 384] width 76 height 16
click at [758, 182] on input "text" at bounding box center [772, 194] width 127 height 25
type input "airbus"
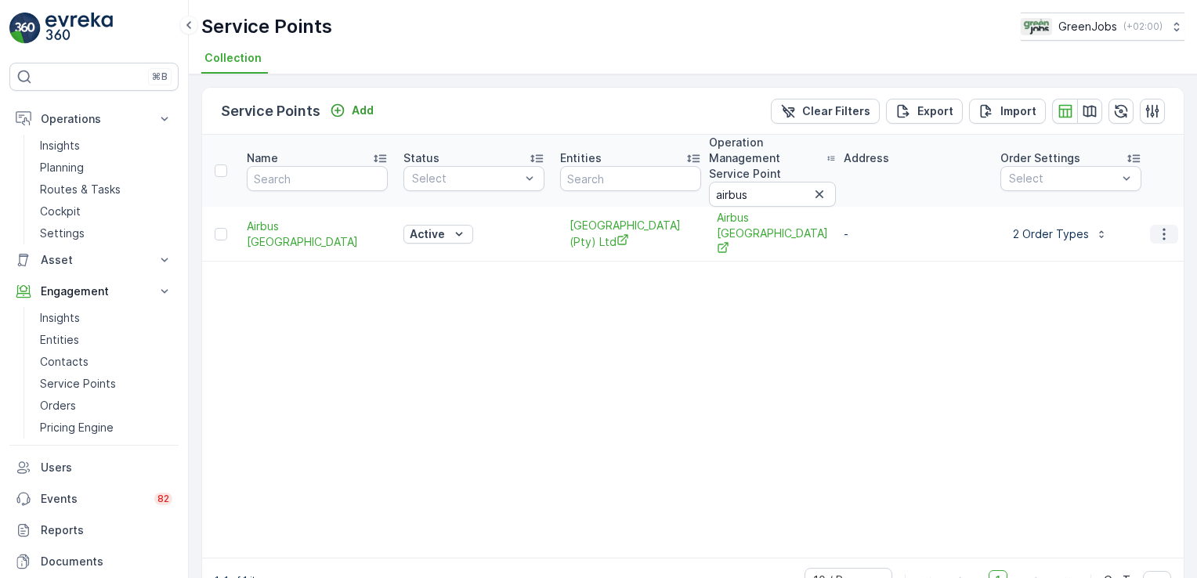
click at [1167, 226] on icon "button" at bounding box center [1164, 234] width 16 height 16
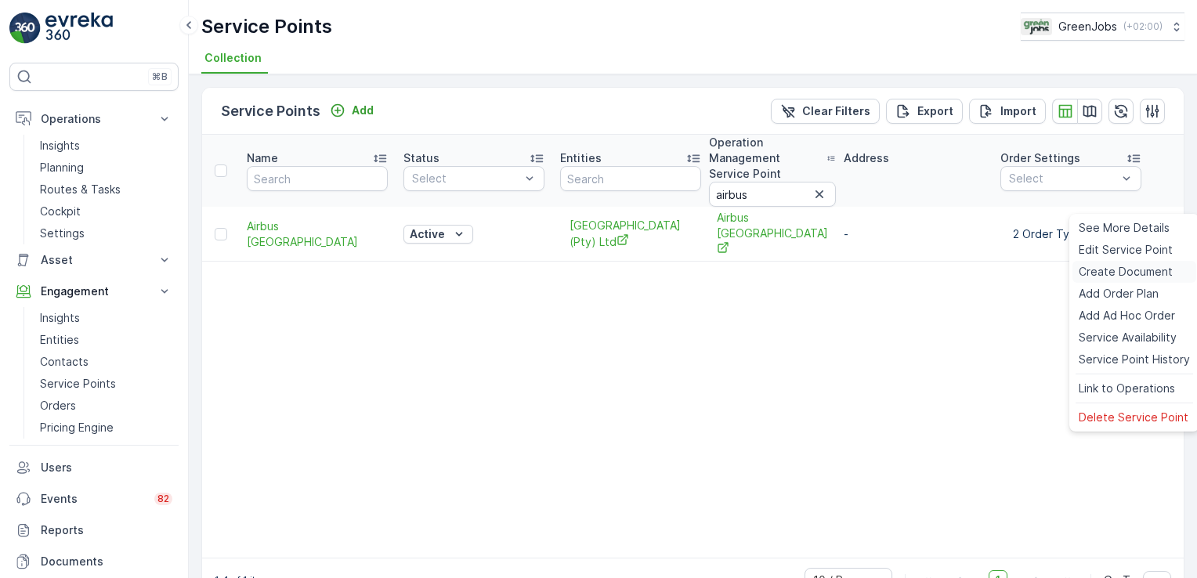
click at [1137, 266] on span "Create Document" at bounding box center [1126, 272] width 94 height 16
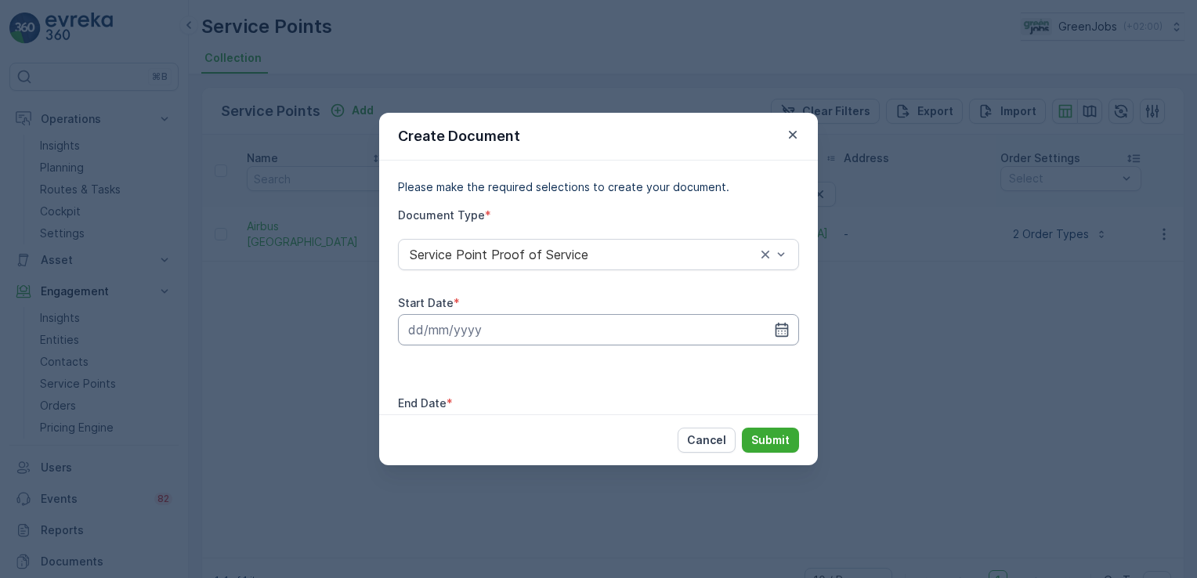
click at [454, 345] on input at bounding box center [598, 329] width 401 height 31
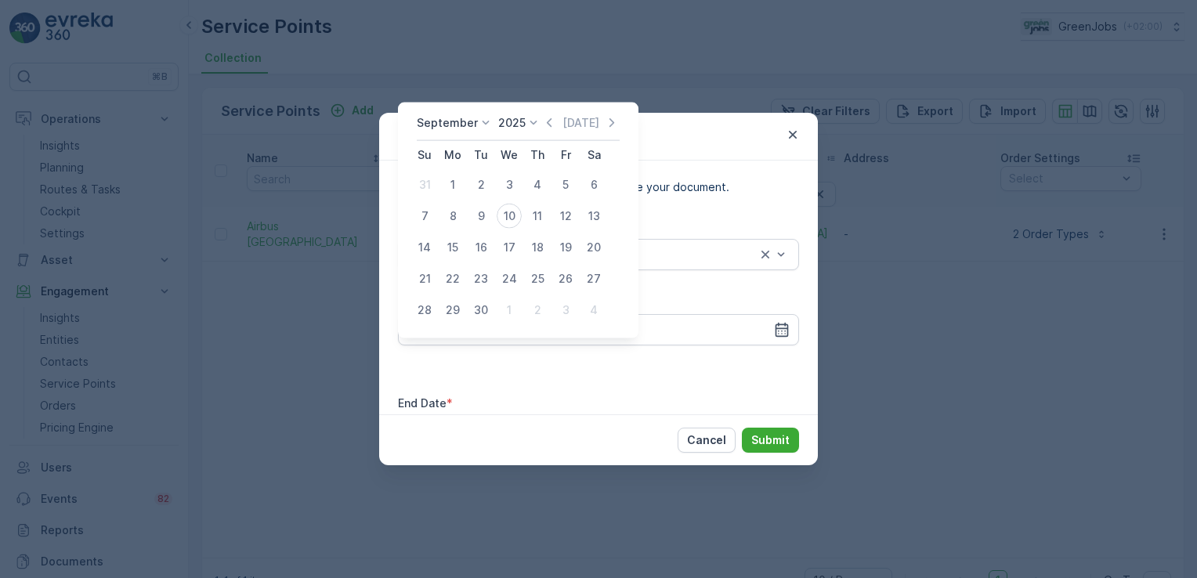
click at [486, 124] on icon at bounding box center [486, 123] width 16 height 16
click at [451, 209] on span "August" at bounding box center [444, 211] width 37 height 16
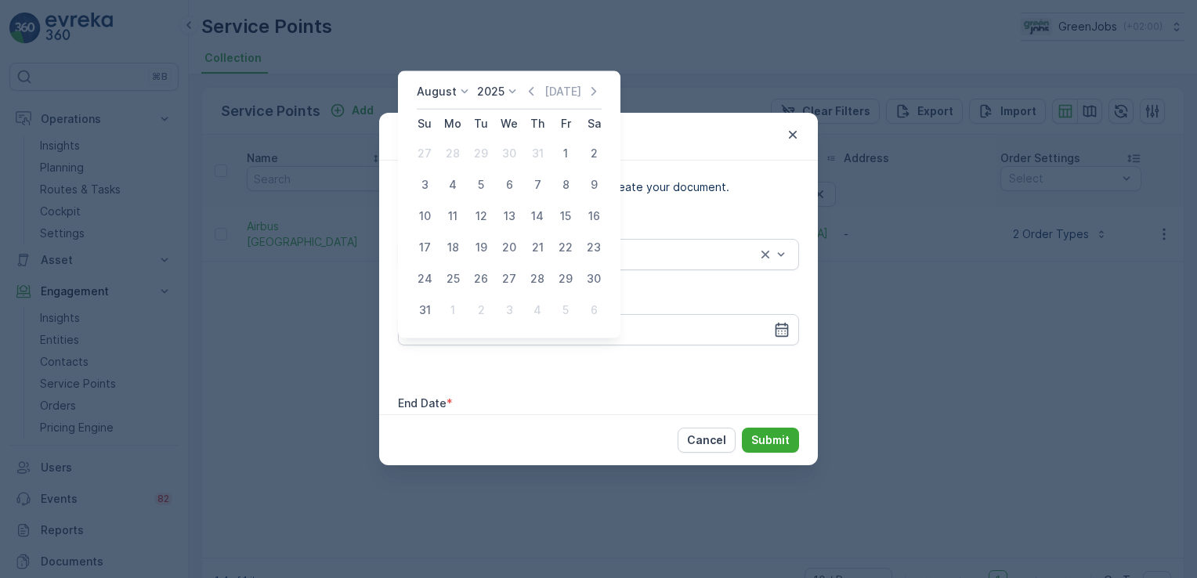
click at [459, 85] on icon at bounding box center [465, 92] width 16 height 16
click at [446, 238] on span "July" at bounding box center [436, 239] width 21 height 16
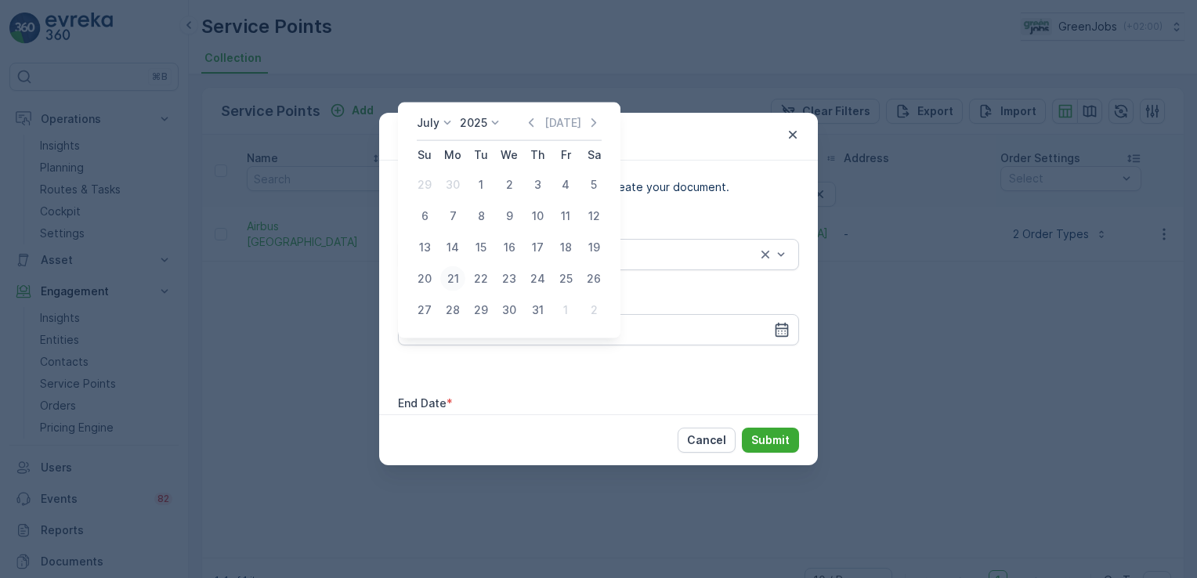
click at [454, 276] on div "21" at bounding box center [452, 278] width 25 height 25
type input "21.07.2025"
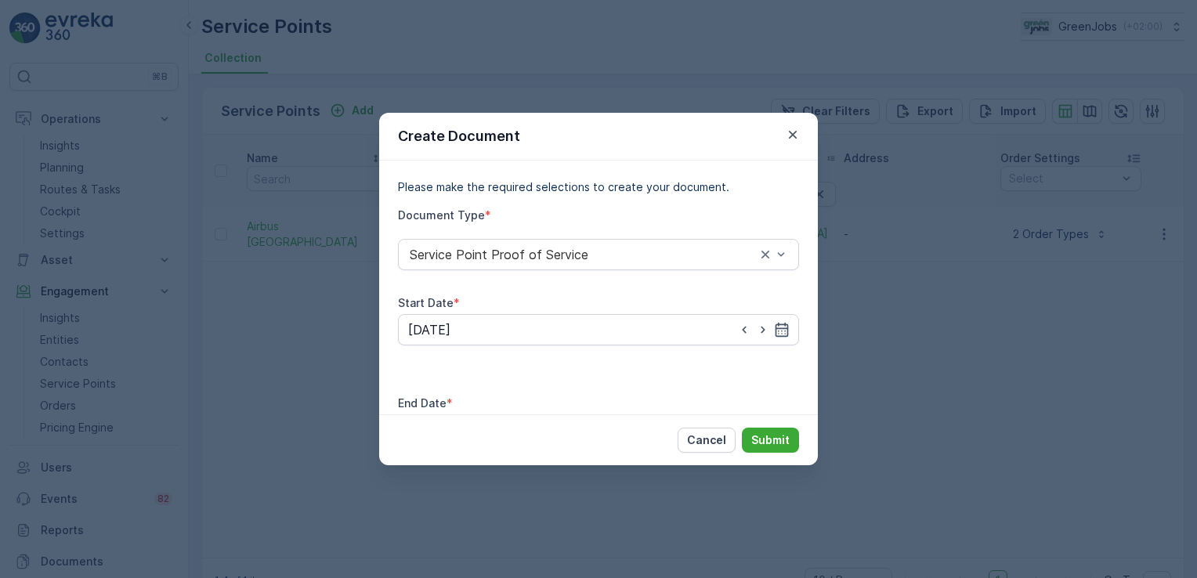
click at [676, 414] on input at bounding box center [598, 429] width 401 height 31
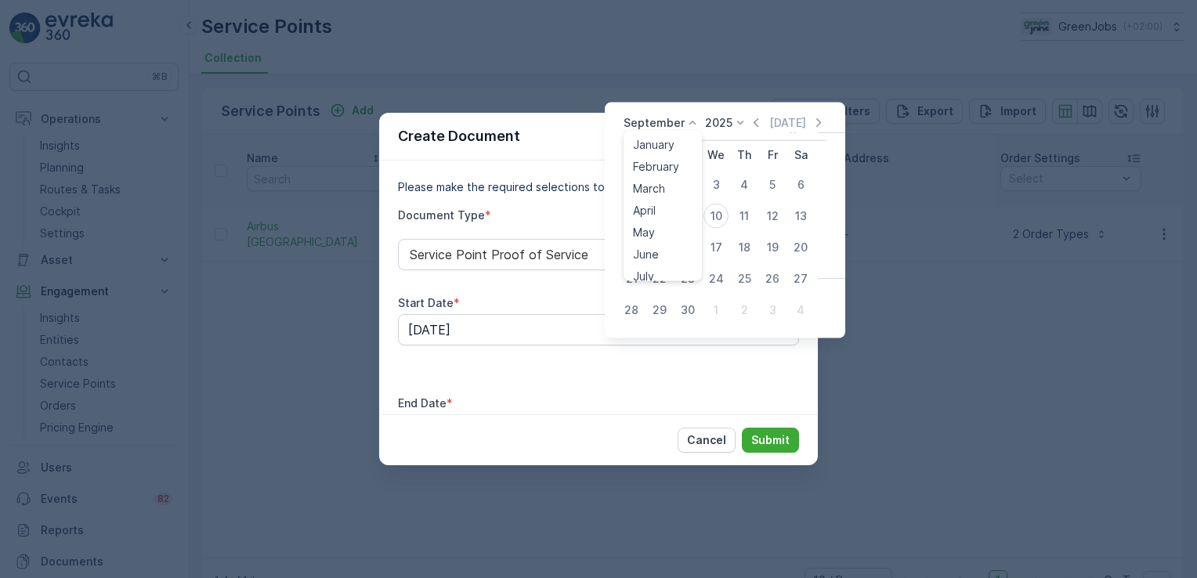
click at [689, 121] on icon at bounding box center [693, 123] width 16 height 16
click at [663, 212] on span "August" at bounding box center [651, 214] width 37 height 16
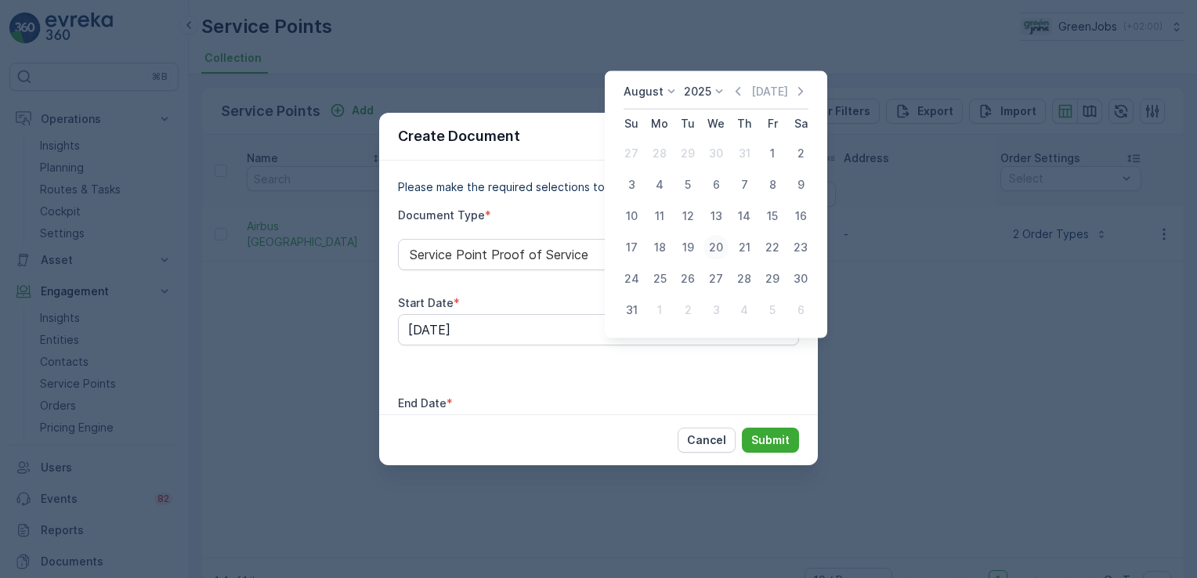
click at [714, 248] on div "20" at bounding box center [715, 247] width 25 height 25
type input "20.08.2025"
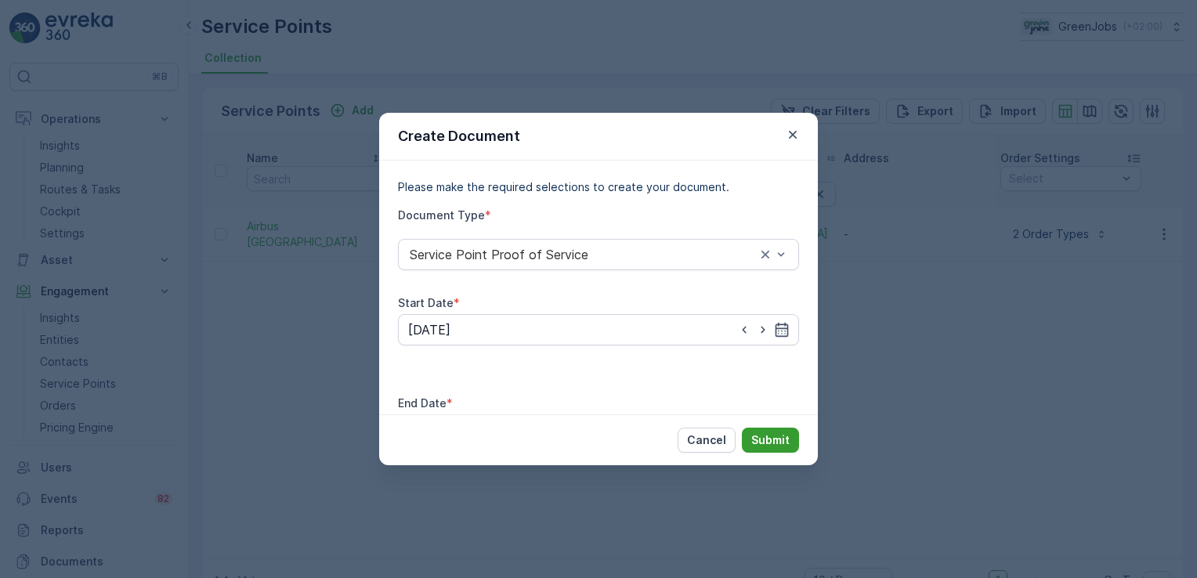
click at [787, 432] on p "Submit" at bounding box center [770, 440] width 38 height 16
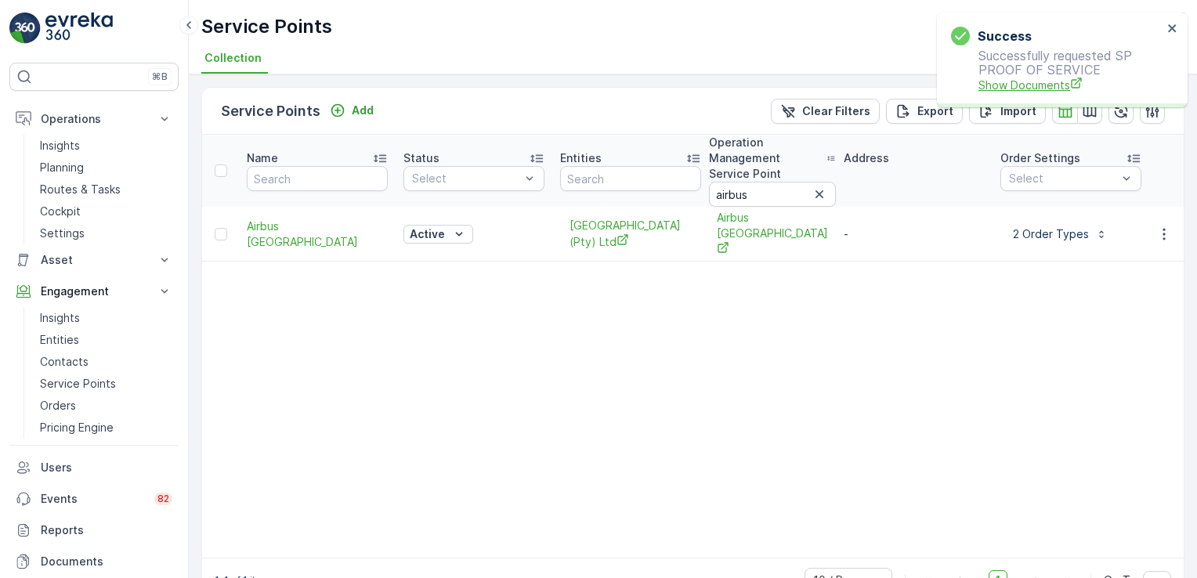
click at [1036, 85] on span "Show Documents" at bounding box center [1070, 85] width 184 height 16
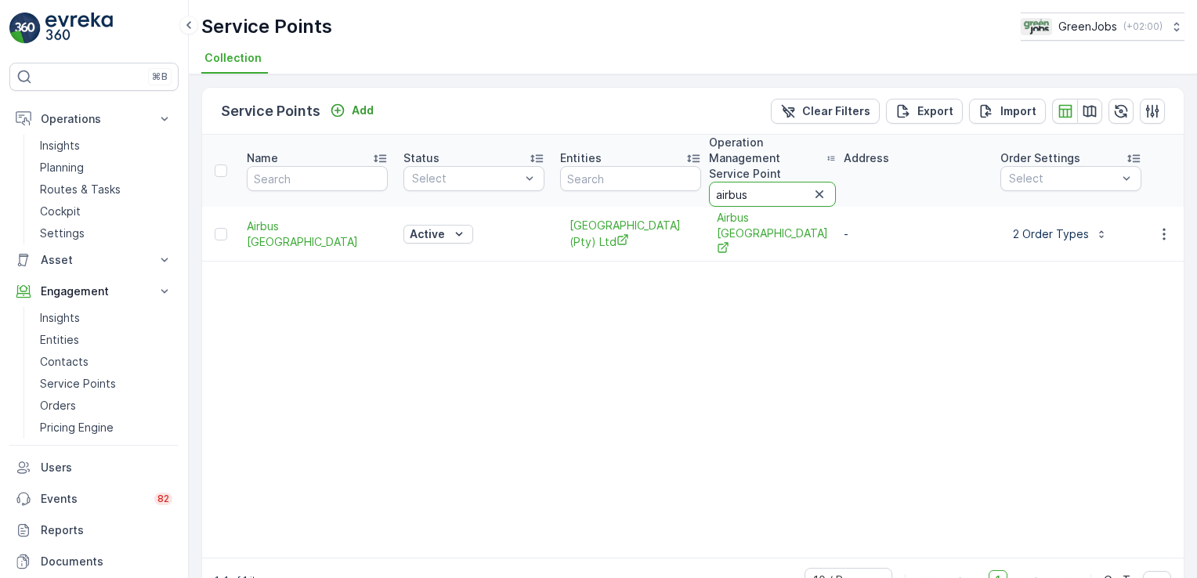
click at [762, 182] on input "airbus" at bounding box center [772, 194] width 127 height 25
type input "a"
type input "protea"
click at [1160, 231] on icon "button" at bounding box center [1164, 239] width 16 height 16
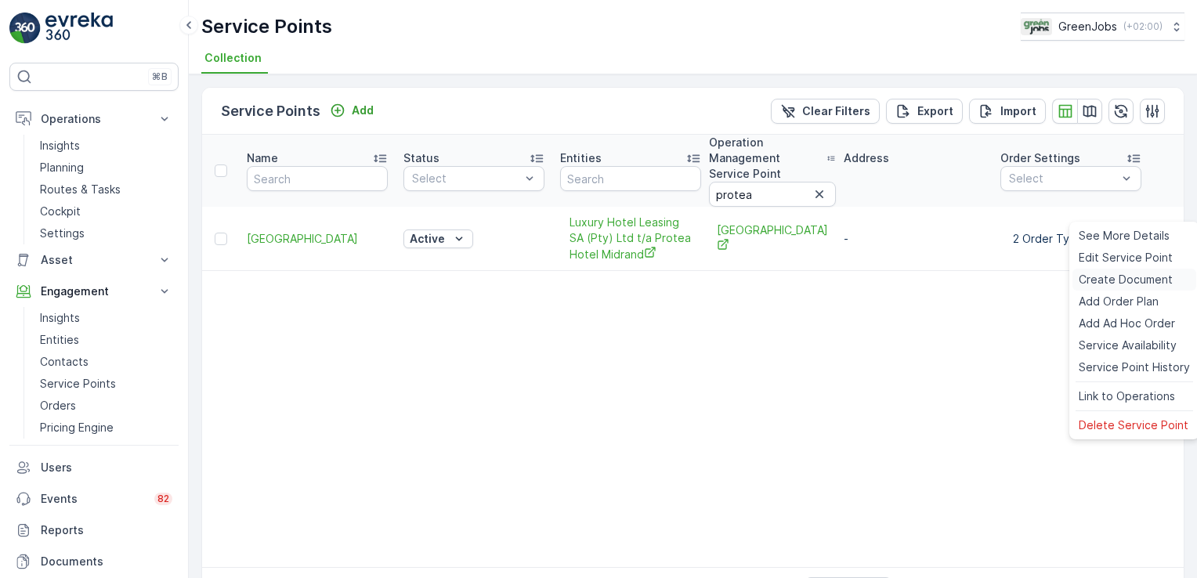
click at [1127, 280] on span "Create Document" at bounding box center [1126, 280] width 94 height 16
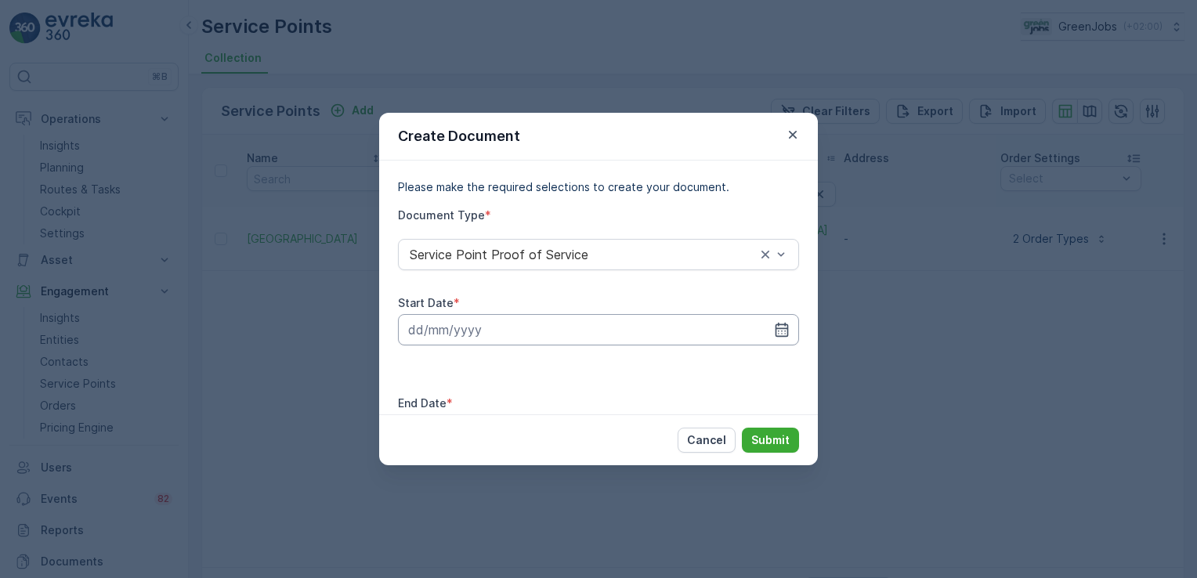
click at [425, 345] on input at bounding box center [598, 329] width 401 height 31
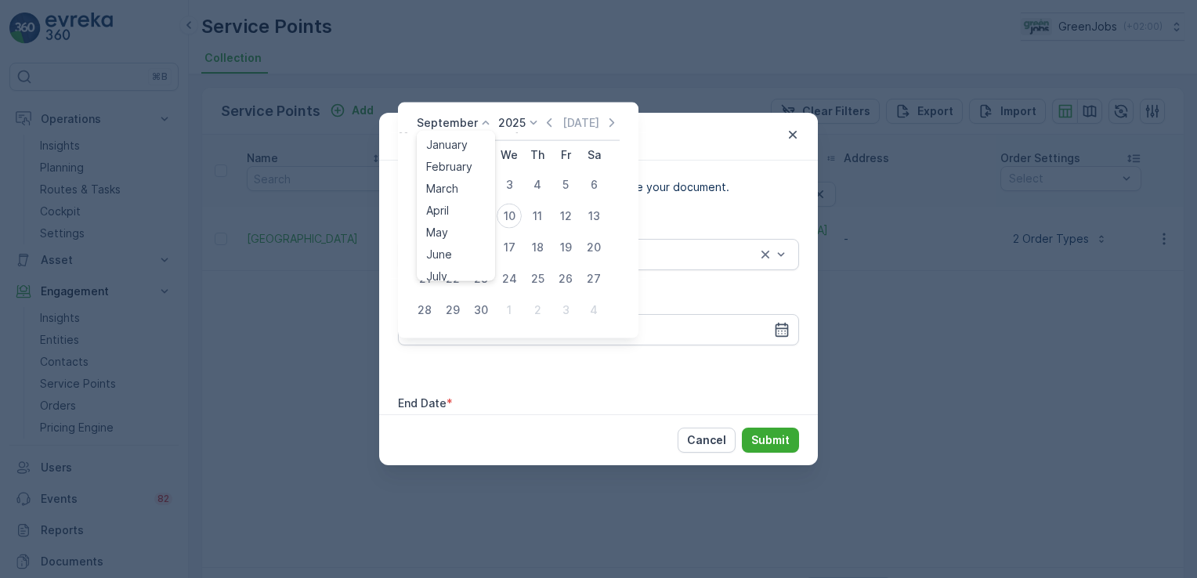
click at [483, 118] on icon at bounding box center [486, 123] width 16 height 16
click at [449, 183] on div "July" at bounding box center [437, 183] width 34 height 22
click at [457, 273] on div "21" at bounding box center [452, 278] width 25 height 25
type input "21.07.2025"
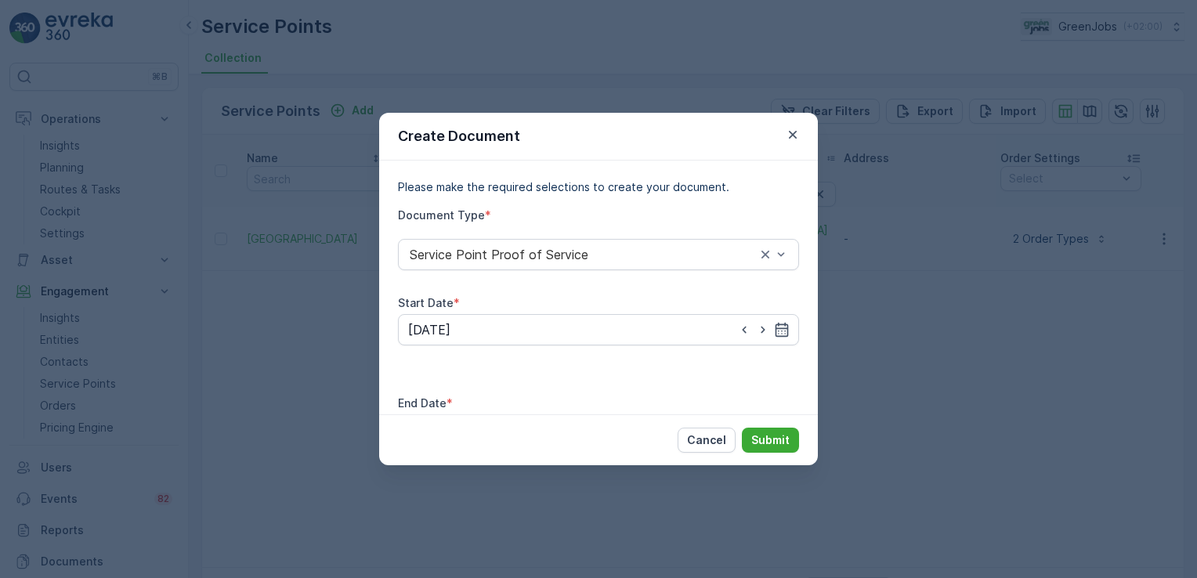
click at [652, 414] on input at bounding box center [598, 429] width 401 height 31
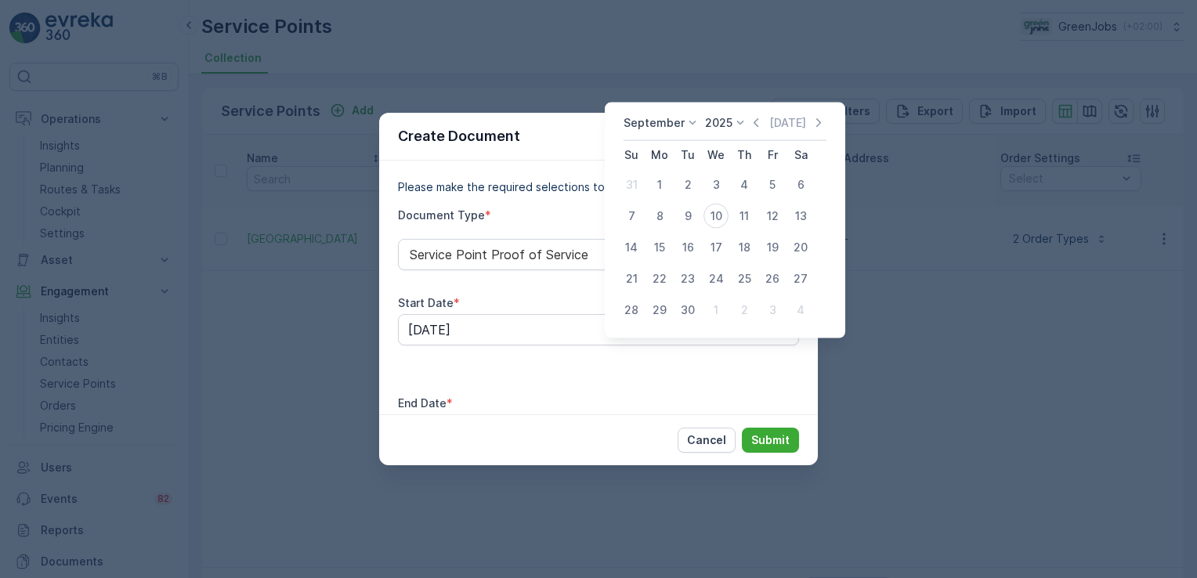
click at [690, 121] on icon at bounding box center [693, 123] width 16 height 16
click at [664, 219] on span "August" at bounding box center [651, 225] width 37 height 16
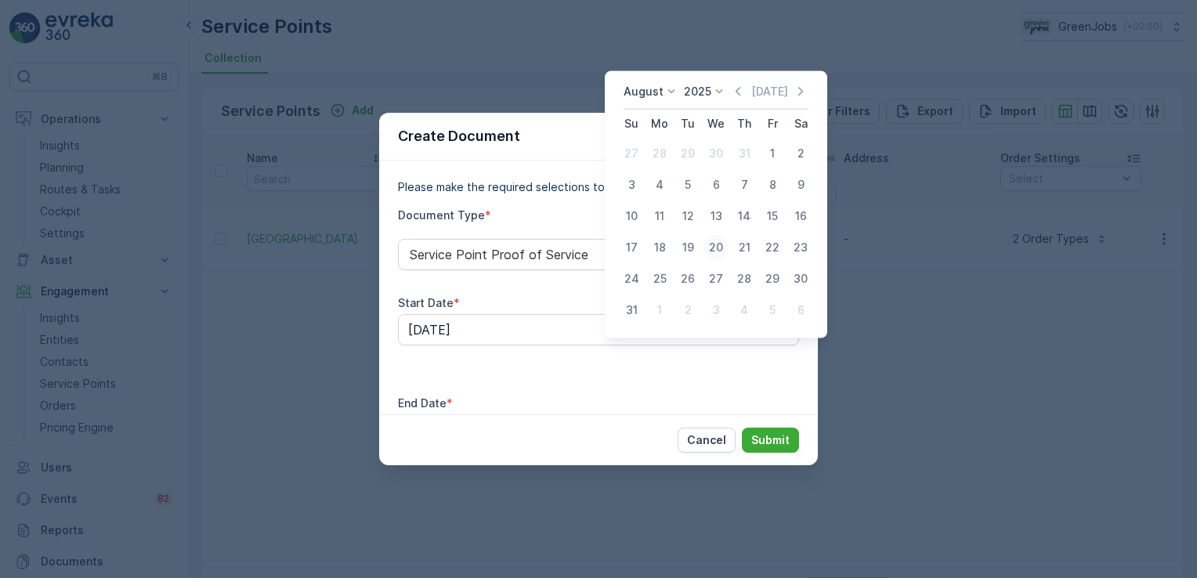
click at [718, 244] on div "20" at bounding box center [715, 247] width 25 height 25
type input "20.08.2025"
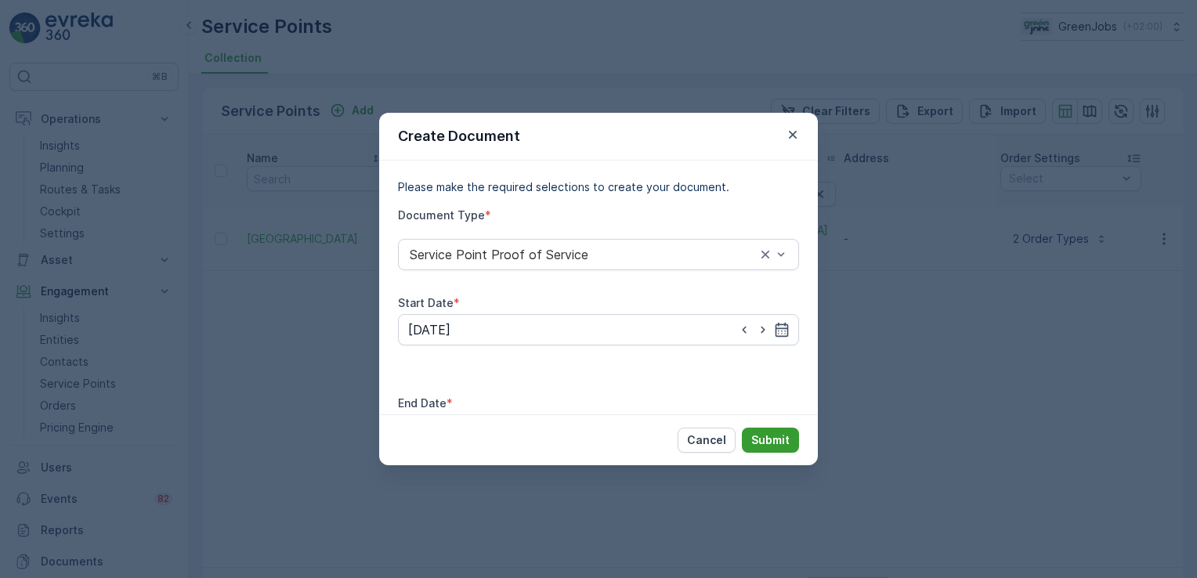
click at [780, 432] on p "Submit" at bounding box center [770, 440] width 38 height 16
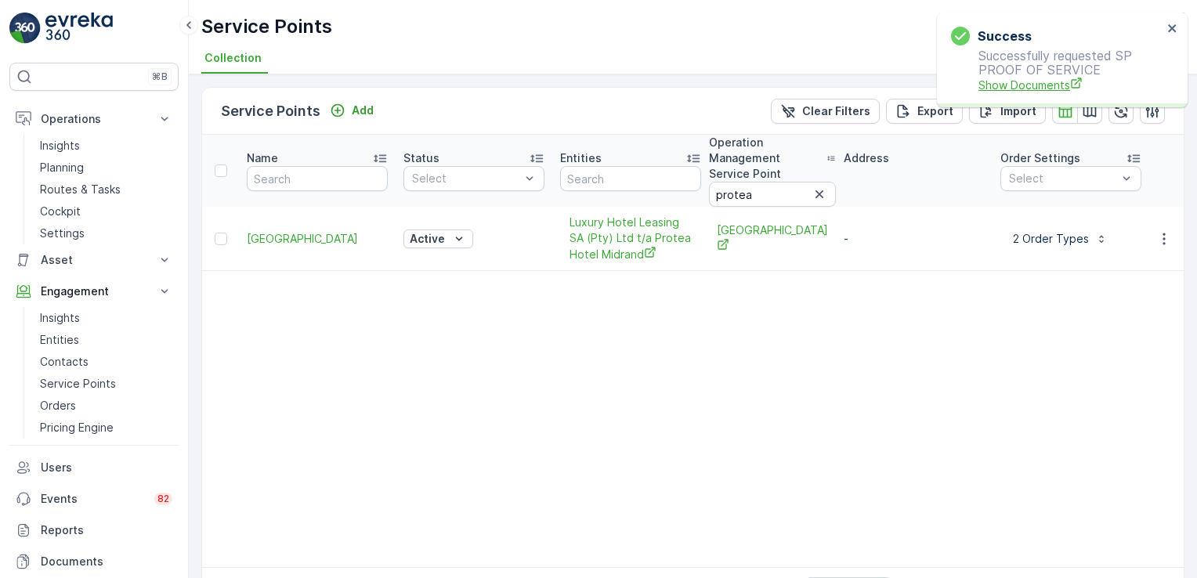
click at [1028, 85] on span "Show Documents" at bounding box center [1070, 85] width 184 height 16
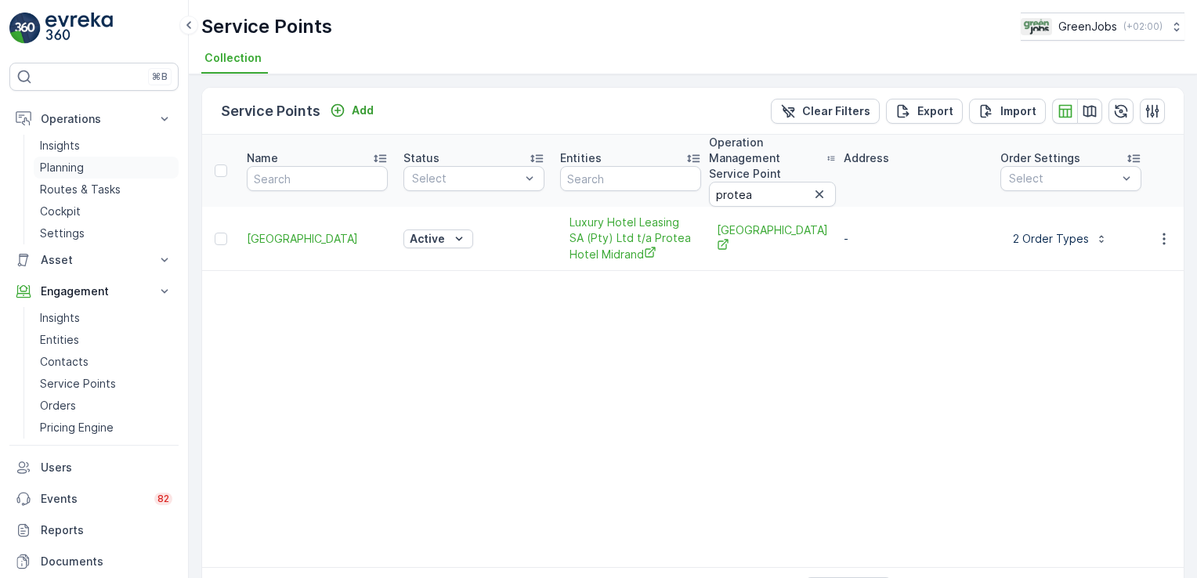
click at [66, 165] on p "Planning" at bounding box center [62, 168] width 44 height 16
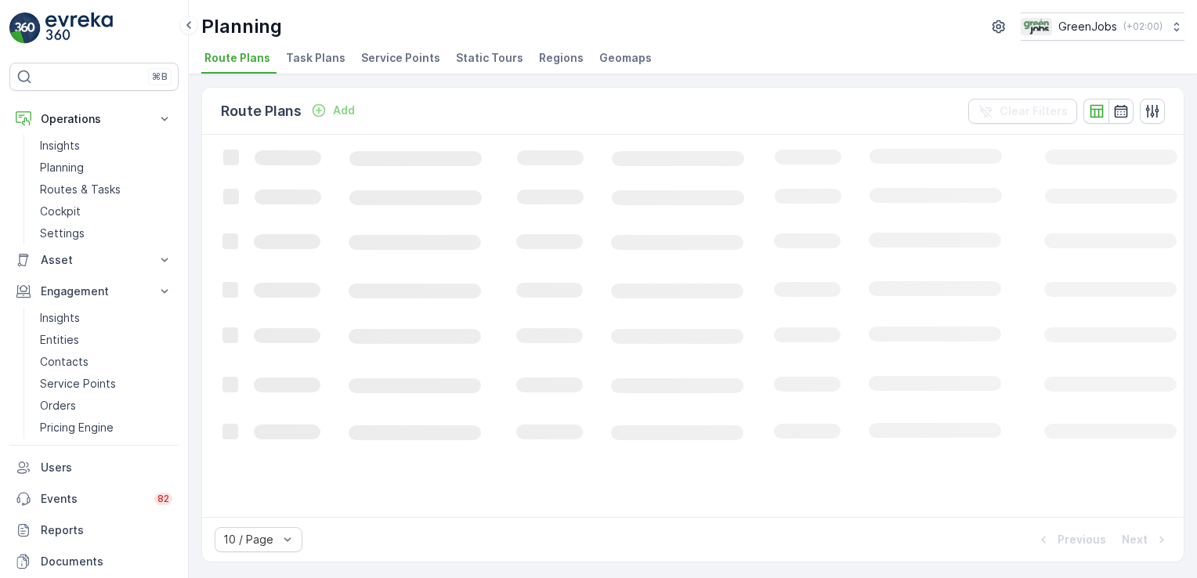
click at [324, 52] on span "Task Plans" at bounding box center [316, 58] width 60 height 16
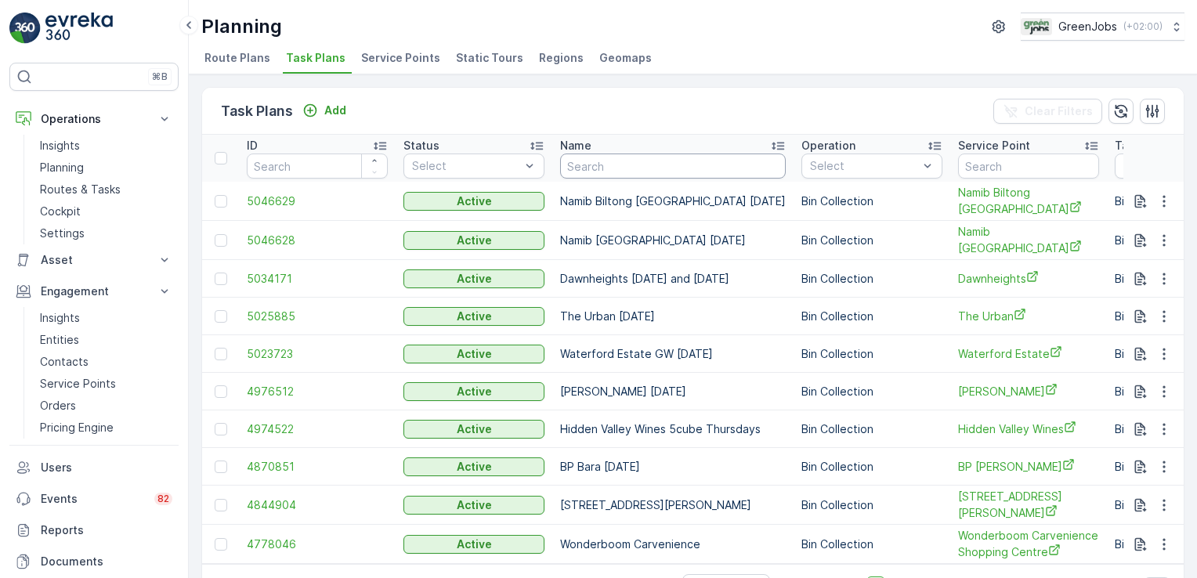
click at [671, 168] on input "text" at bounding box center [673, 166] width 226 height 25
type input "champs"
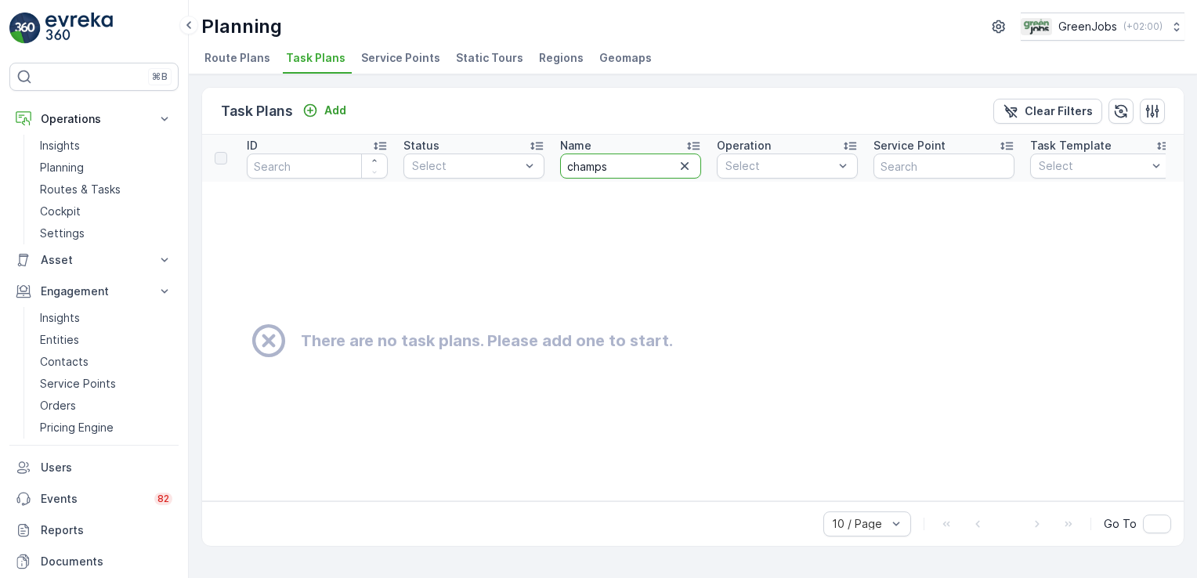
click at [620, 168] on input "champs" at bounding box center [630, 166] width 141 height 25
type input "champ"
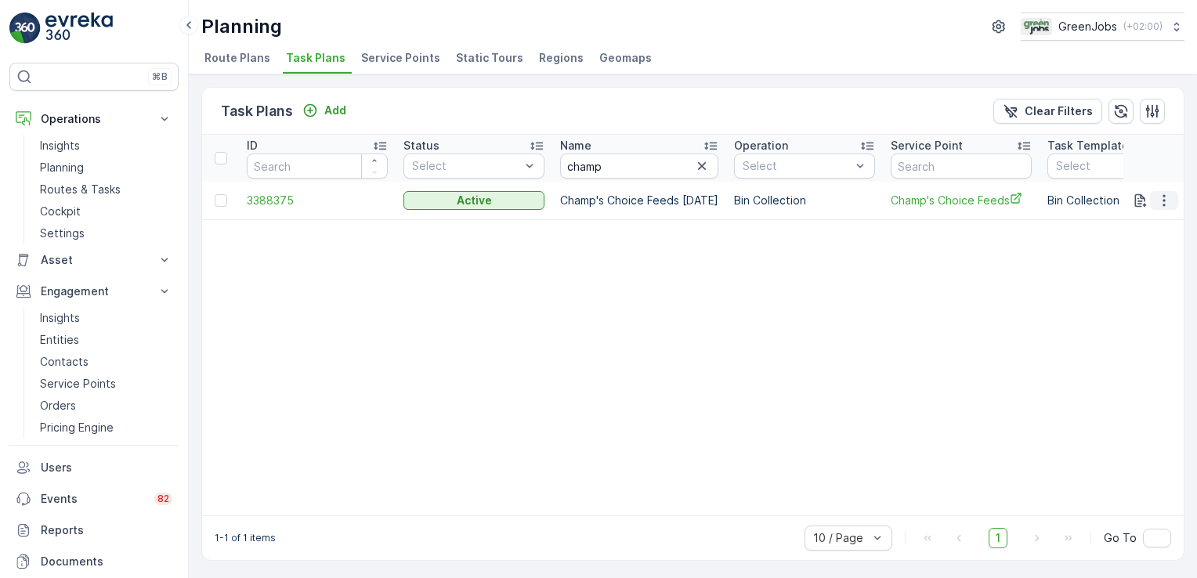
click at [1163, 199] on icon "button" at bounding box center [1164, 200] width 2 height 12
click at [1138, 240] on span "Edit Task Plan" at bounding box center [1136, 245] width 73 height 16
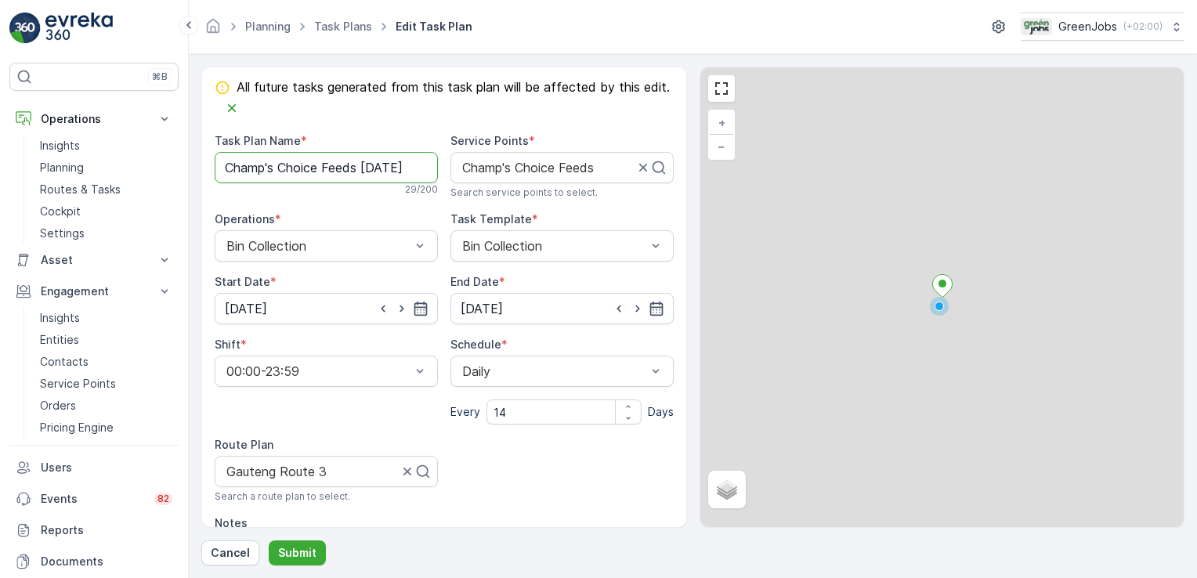
click at [420, 170] on Name "Champ's Choice Feeds Thursday" at bounding box center [326, 167] width 223 height 31
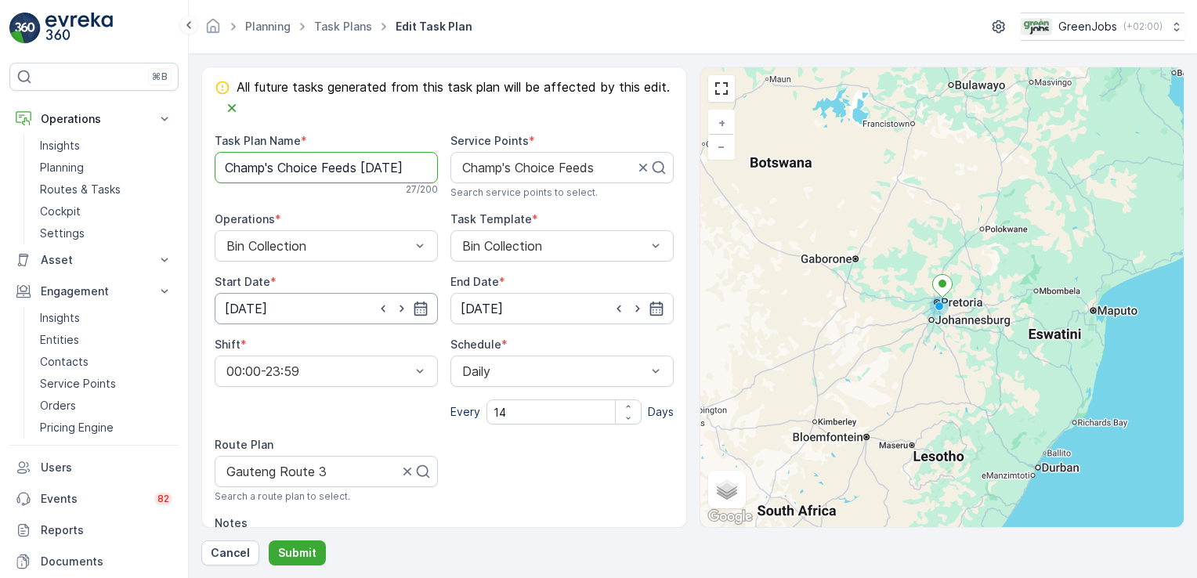
type Name "Champ's Choice Feeds Monday"
click at [240, 305] on input "16.01.2025" at bounding box center [326, 308] width 223 height 31
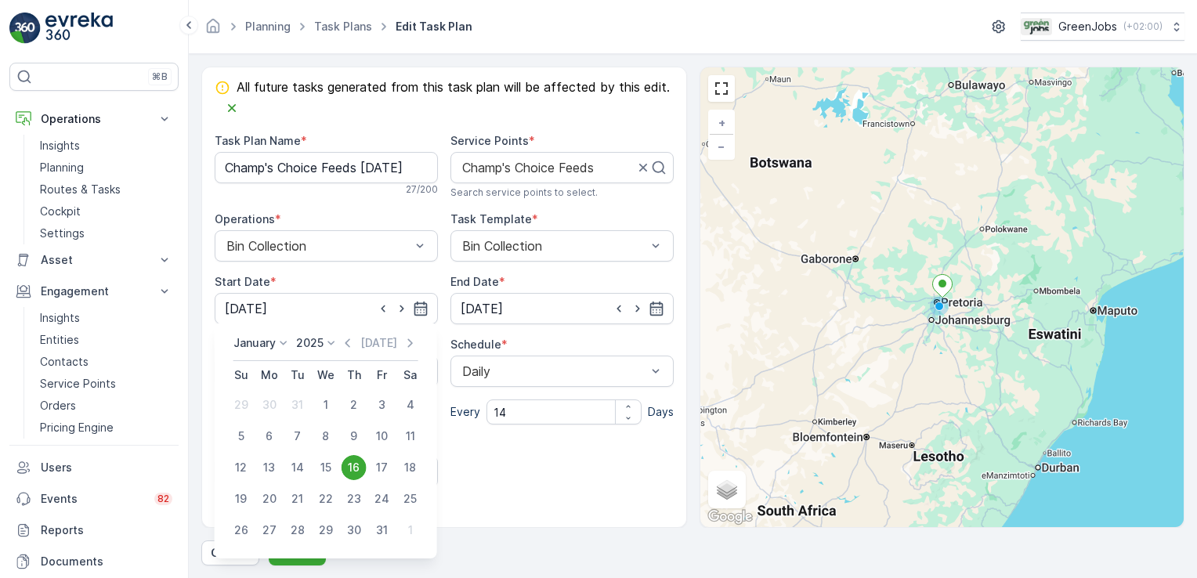
click at [281, 341] on icon at bounding box center [284, 343] width 16 height 16
click at [276, 426] on span "September" at bounding box center [273, 427] width 60 height 16
click at [272, 470] on div "15" at bounding box center [269, 467] width 25 height 25
type input "15.09.2025"
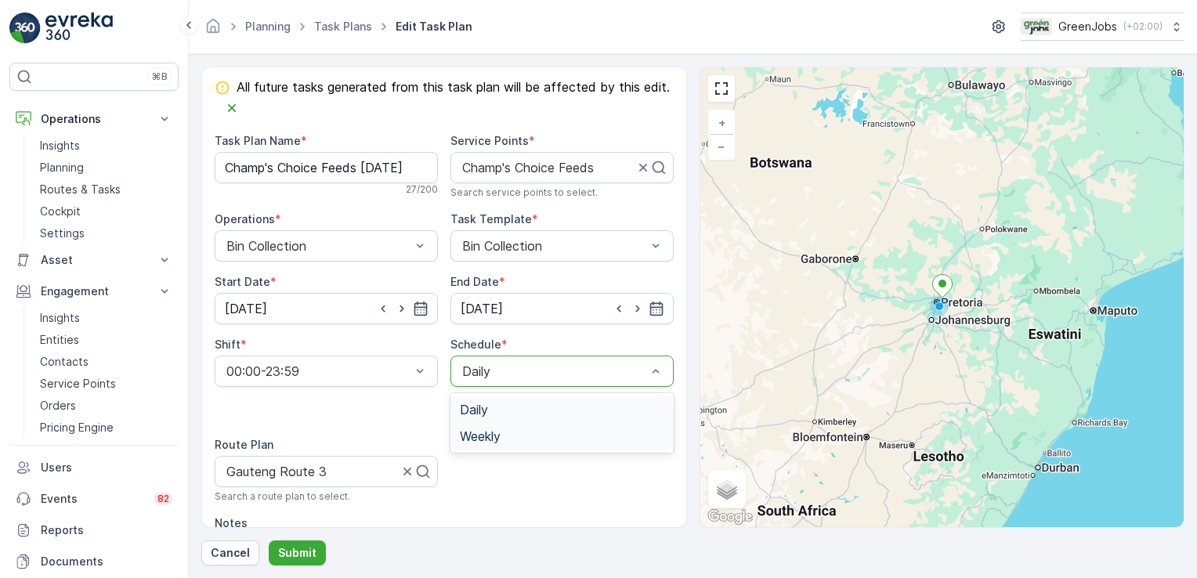
click at [488, 436] on span "Weekly" at bounding box center [480, 436] width 41 height 14
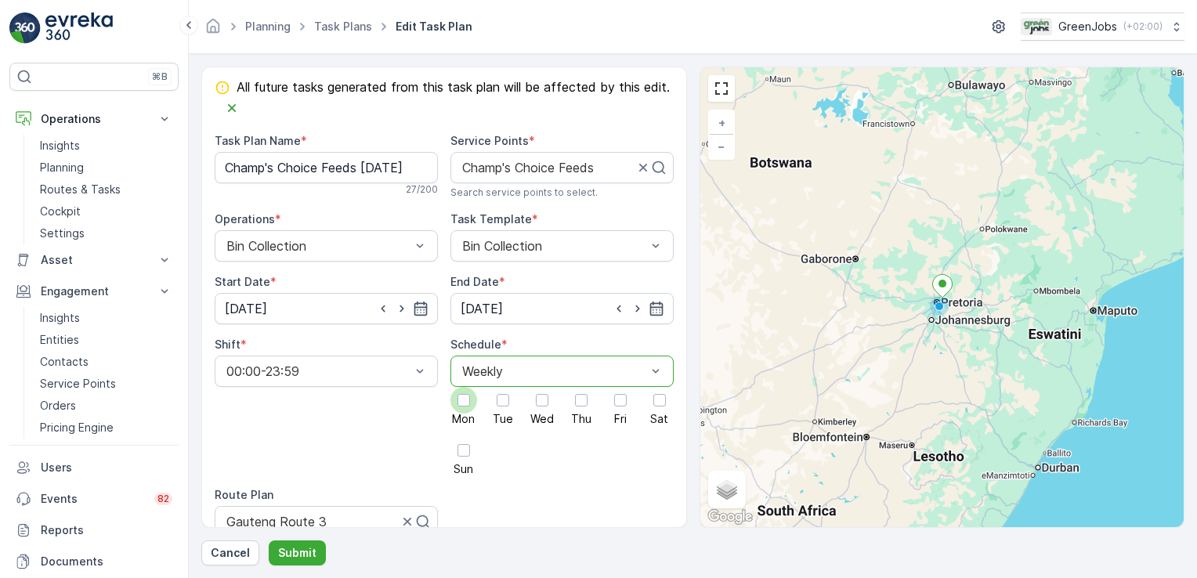
click at [460, 394] on div at bounding box center [463, 400] width 13 height 13
click at [464, 387] on input "Mon" at bounding box center [464, 387] width 0 height 0
click at [260, 516] on div at bounding box center [273, 520] width 100 height 17
type input "Gauteng Route 3"
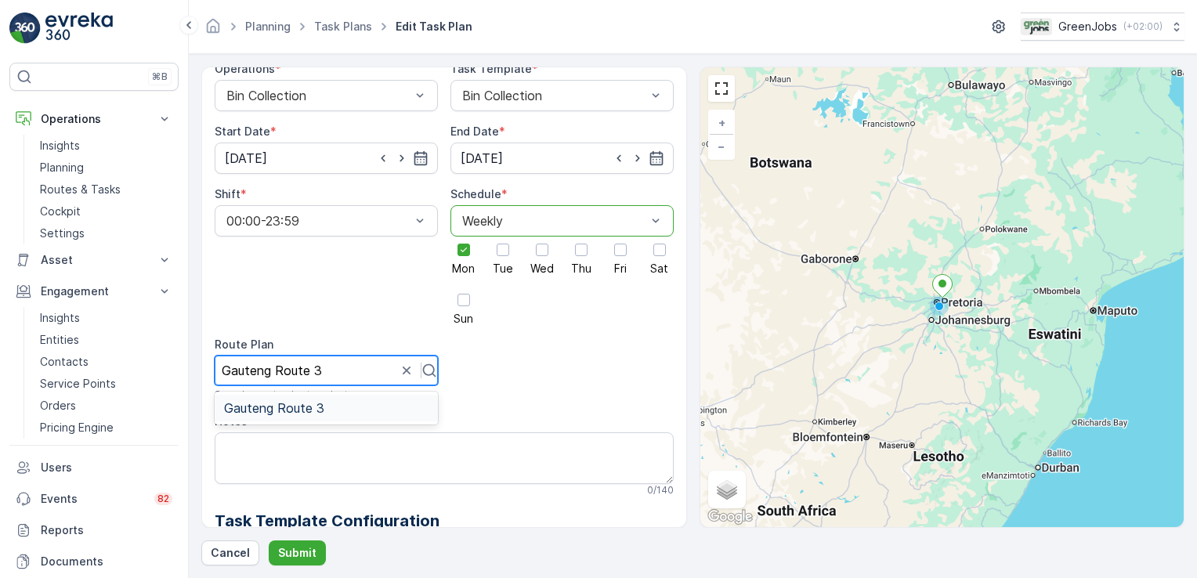
scroll to position [182, 0]
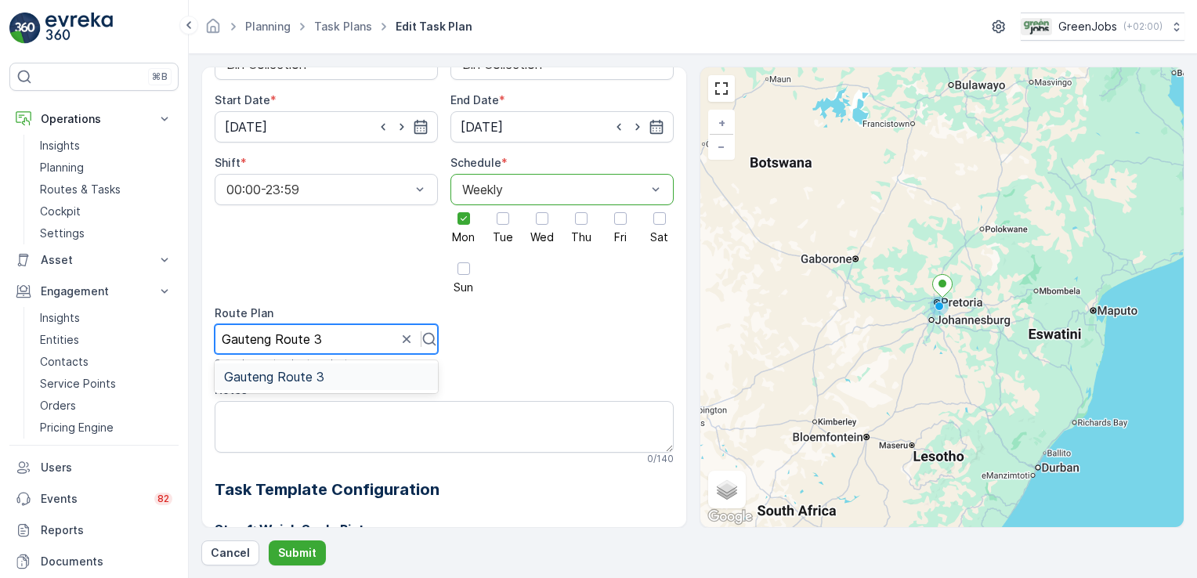
click at [301, 370] on span "Gauteng Route 3" at bounding box center [274, 377] width 100 height 14
click at [291, 556] on p "Submit" at bounding box center [297, 553] width 38 height 16
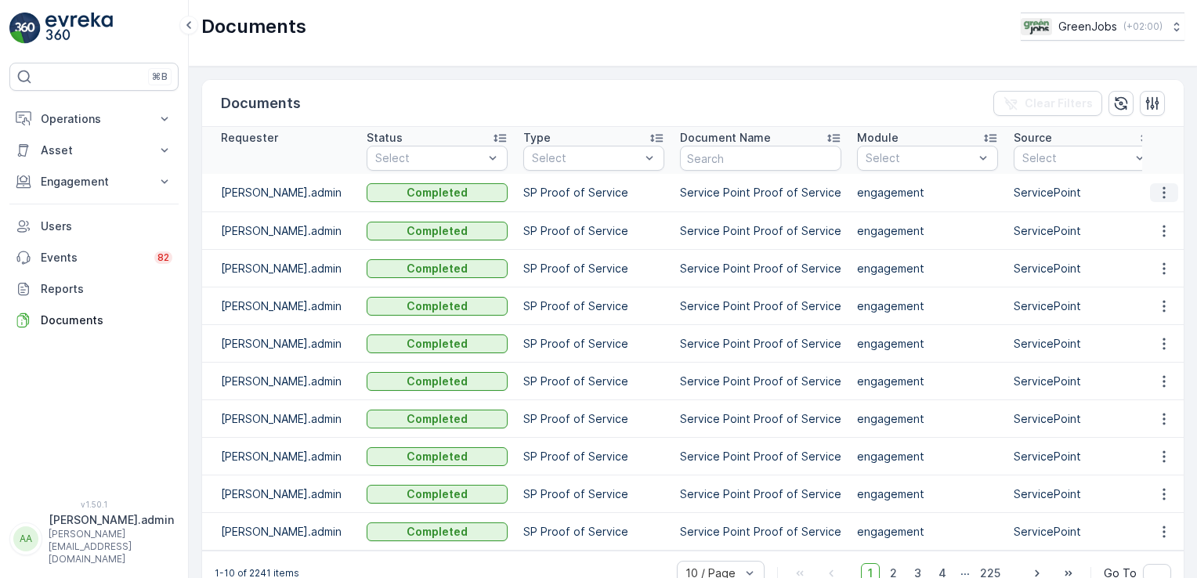
click at [1163, 190] on icon "button" at bounding box center [1164, 193] width 16 height 16
click at [1153, 219] on span "See Details" at bounding box center [1160, 216] width 60 height 16
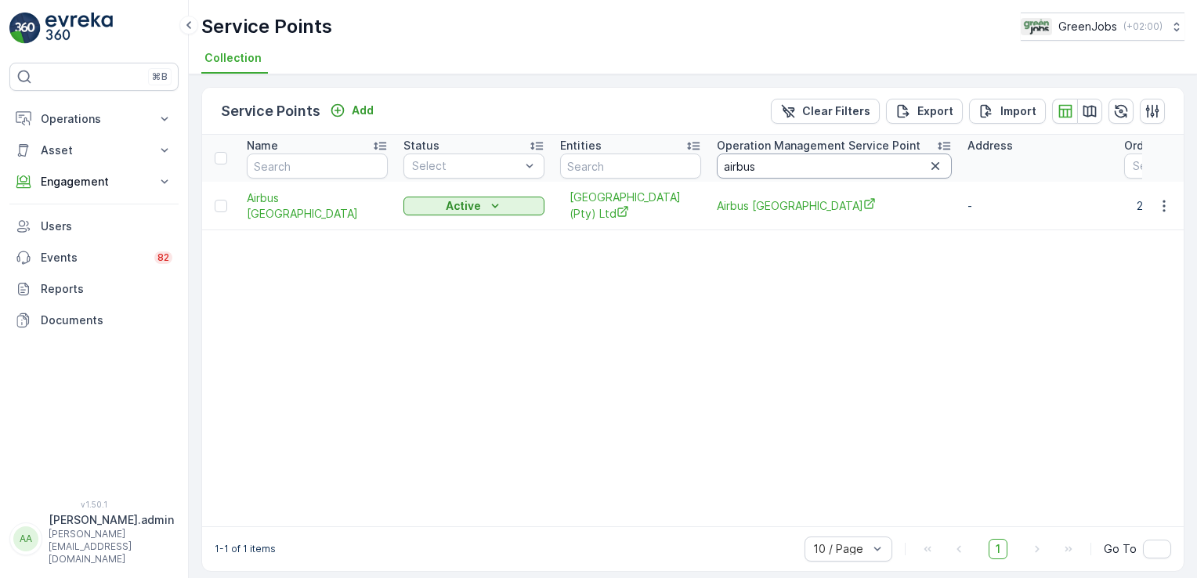
click at [770, 166] on input "airbus" at bounding box center [834, 166] width 235 height 25
type input "a"
type input "prote"
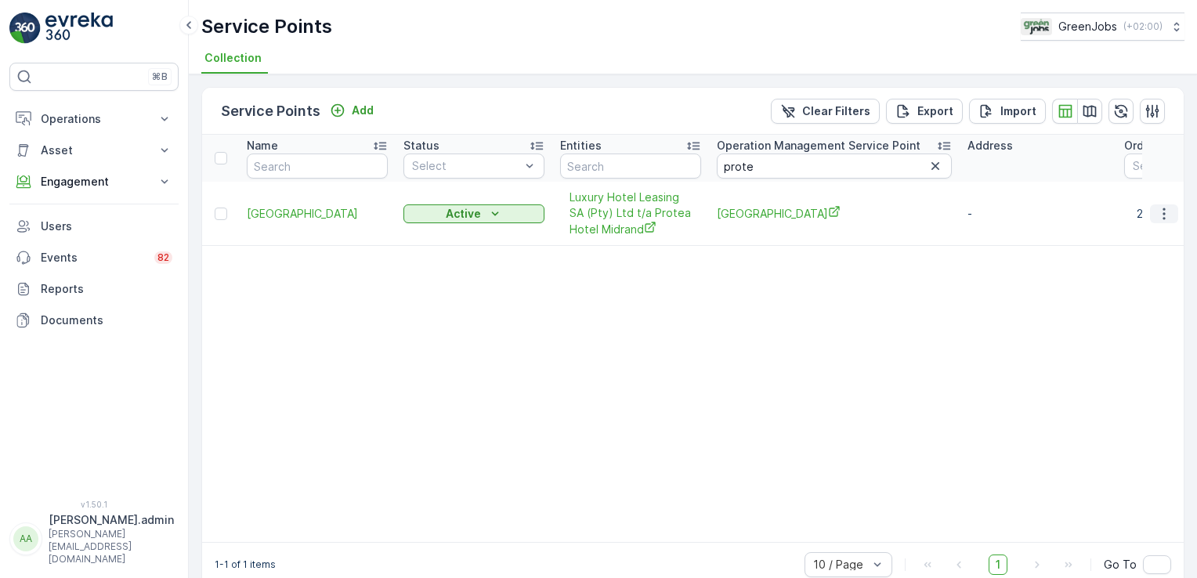
click at [1163, 213] on icon "button" at bounding box center [1164, 214] width 16 height 16
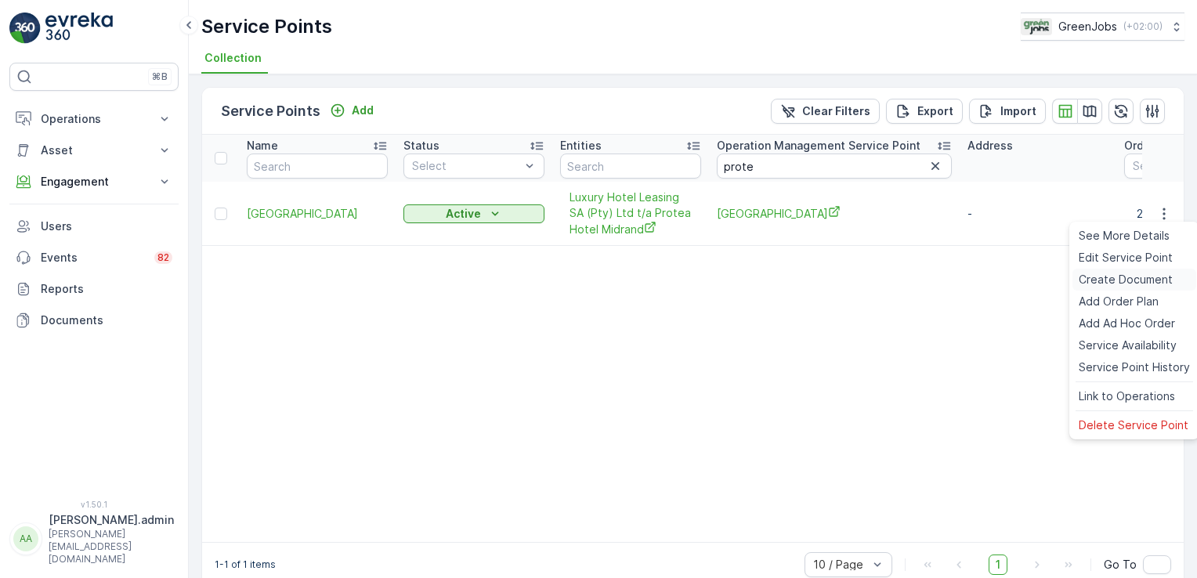
click at [1115, 278] on span "Create Document" at bounding box center [1126, 280] width 94 height 16
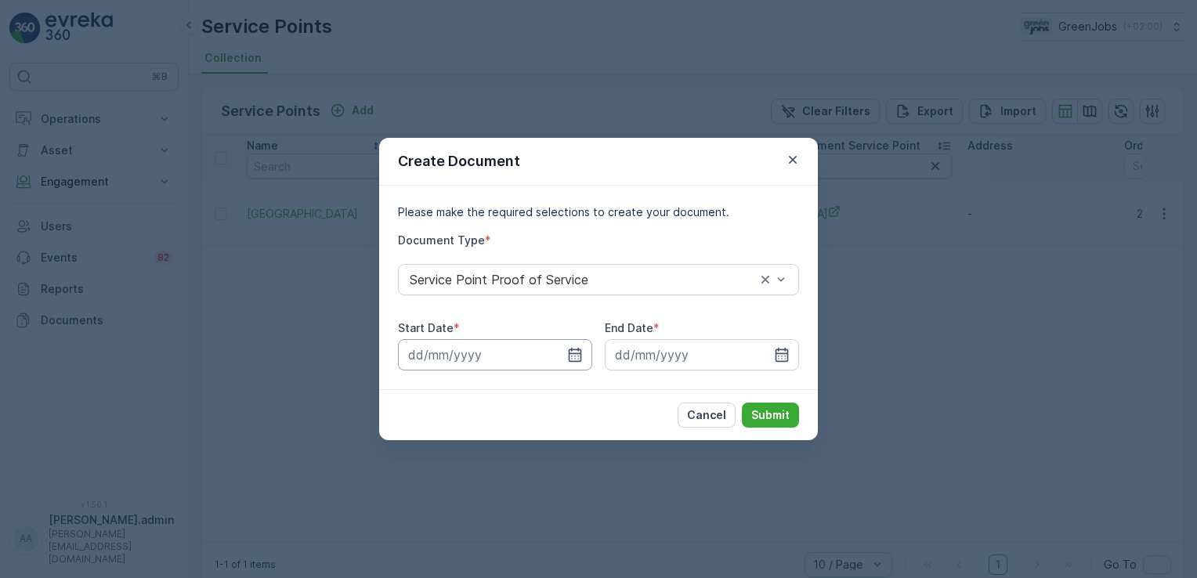
click at [458, 360] on input at bounding box center [495, 354] width 194 height 31
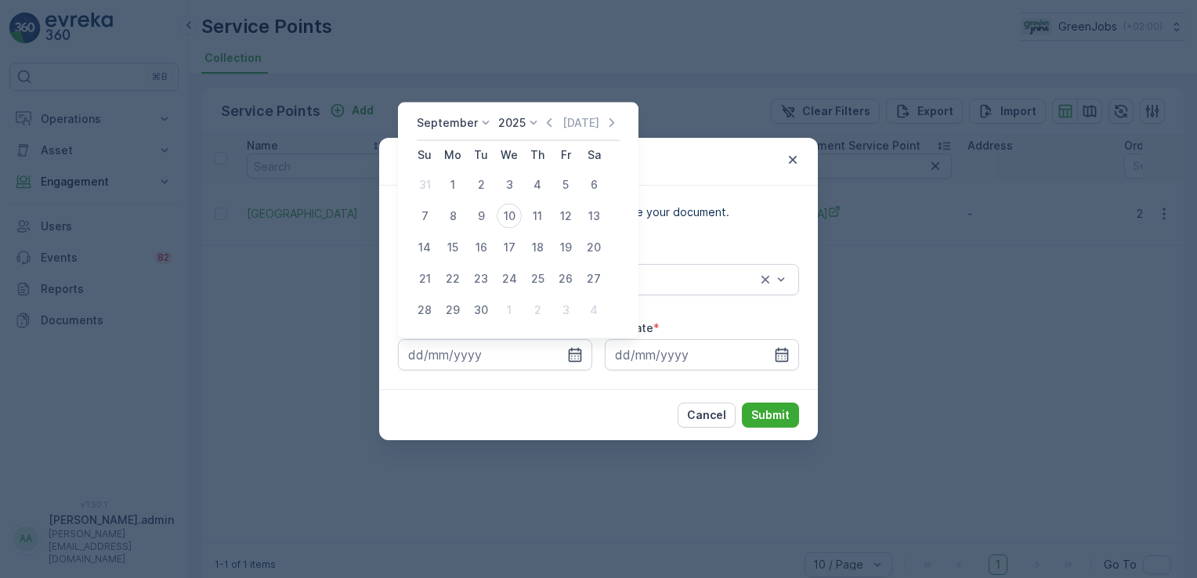
click at [485, 121] on icon at bounding box center [486, 123] width 16 height 16
click at [451, 267] on div "July" at bounding box center [437, 270] width 34 height 22
click at [455, 274] on div "21" at bounding box center [452, 278] width 25 height 25
type input "21.07.2025"
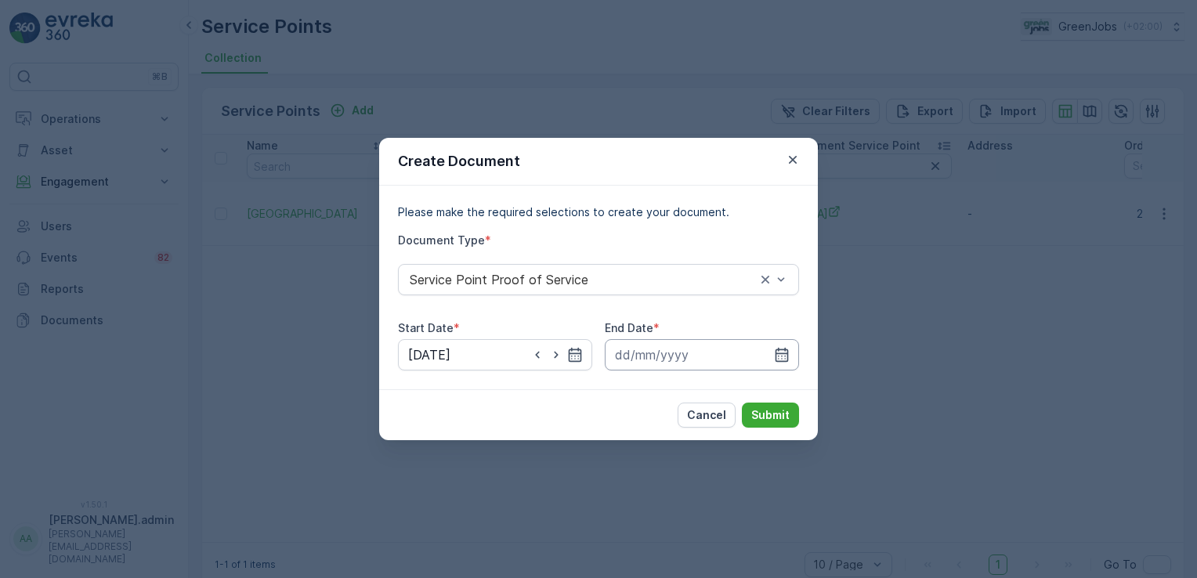
click at [674, 354] on input at bounding box center [702, 354] width 194 height 31
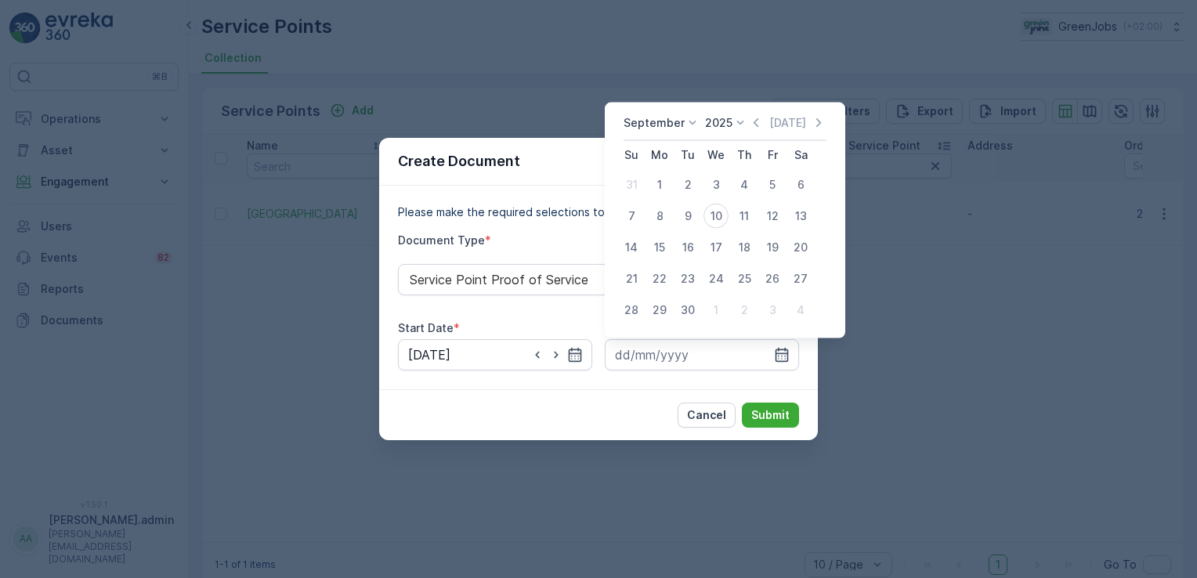
click at [688, 118] on icon at bounding box center [693, 123] width 16 height 16
click at [662, 201] on span "August" at bounding box center [651, 206] width 37 height 16
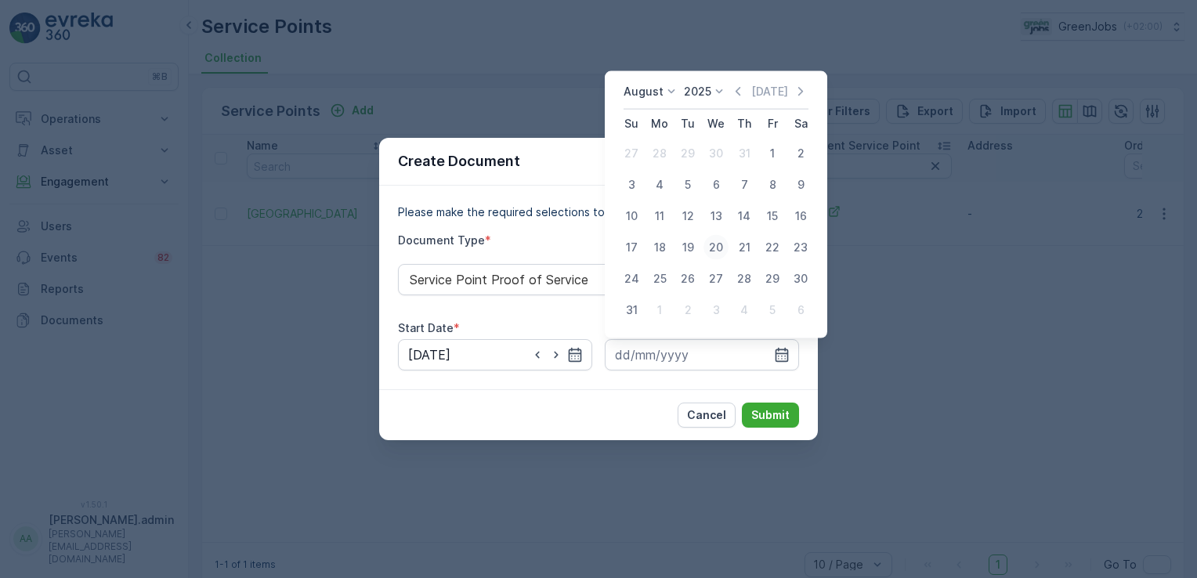
click at [714, 246] on div "20" at bounding box center [715, 247] width 25 height 25
type input "20.08.2025"
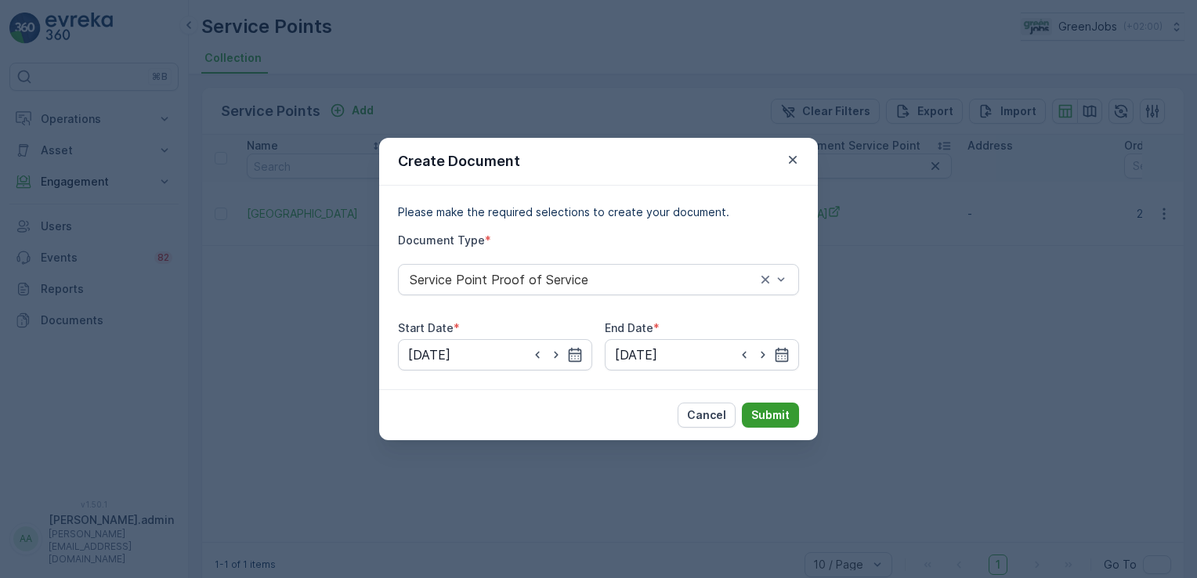
click at [758, 406] on button "Submit" at bounding box center [770, 415] width 57 height 25
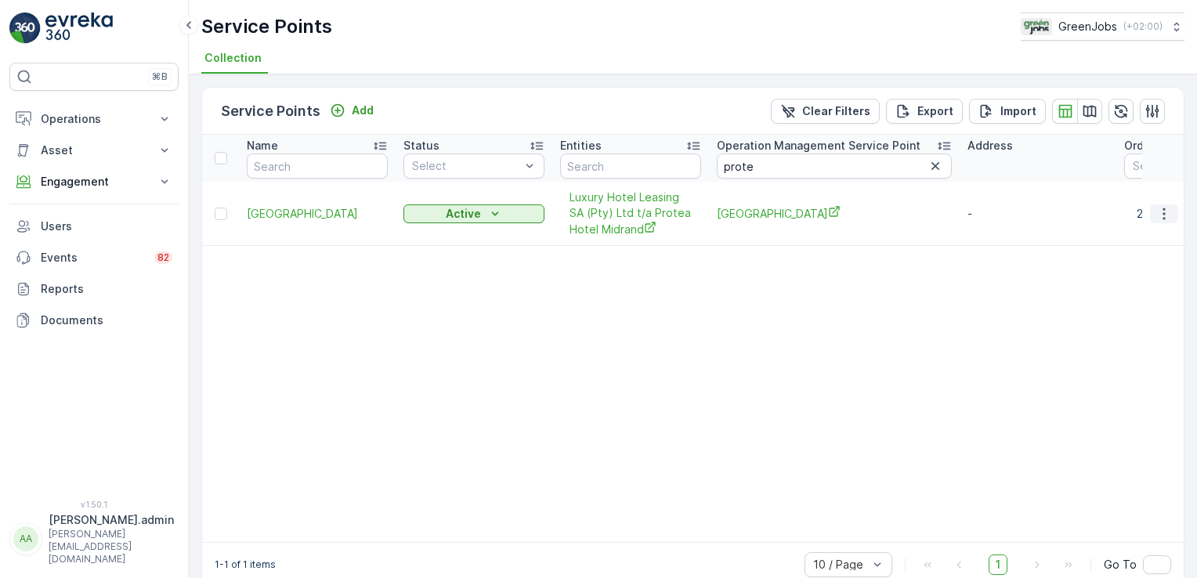
click at [1163, 212] on icon "button" at bounding box center [1164, 214] width 16 height 16
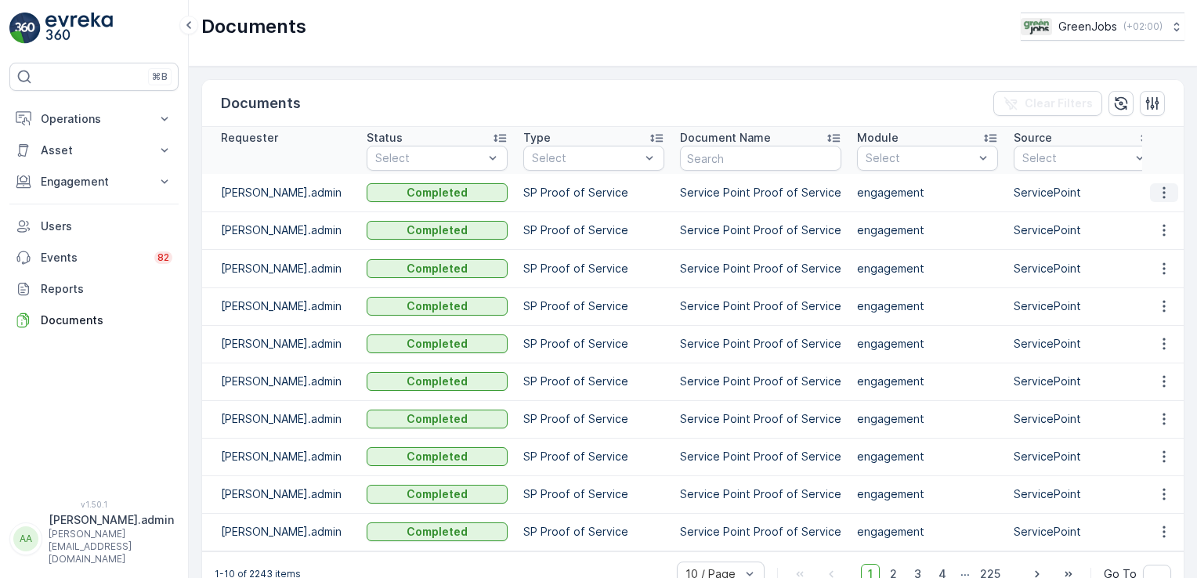
click at [1163, 185] on icon "button" at bounding box center [1164, 193] width 16 height 16
click at [1159, 208] on span "See Details" at bounding box center [1160, 216] width 60 height 16
